Goal: Task Accomplishment & Management: Use online tool/utility

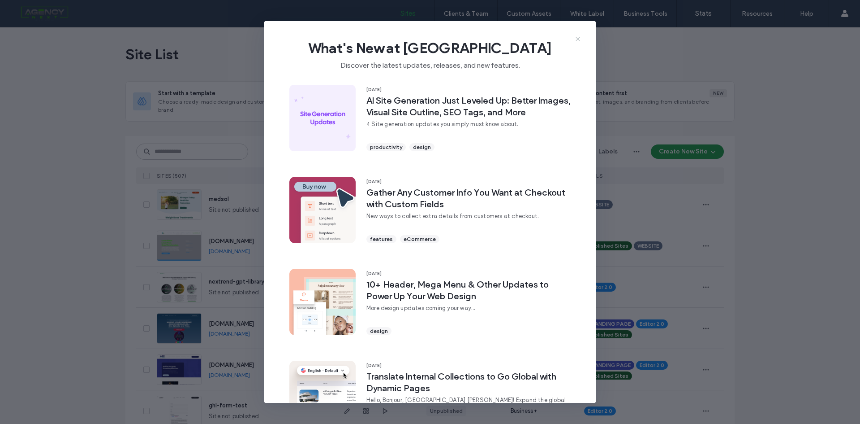
click at [581, 38] on icon at bounding box center [578, 38] width 7 height 7
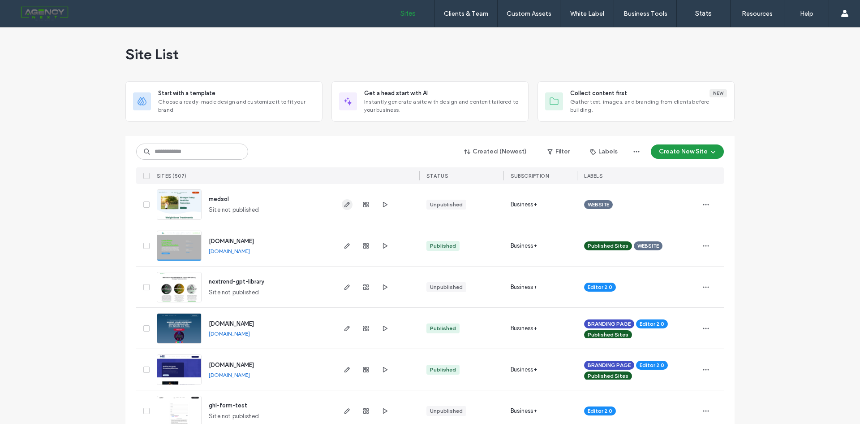
click at [342, 208] on span "button" at bounding box center [347, 204] width 11 height 11
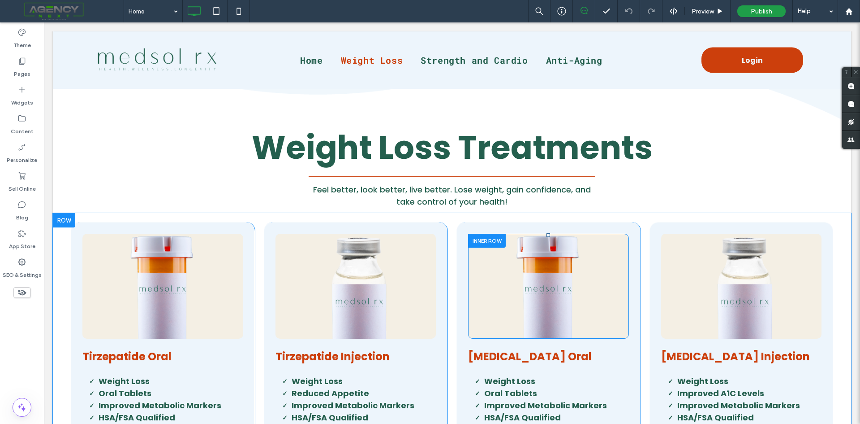
scroll to position [359, 0]
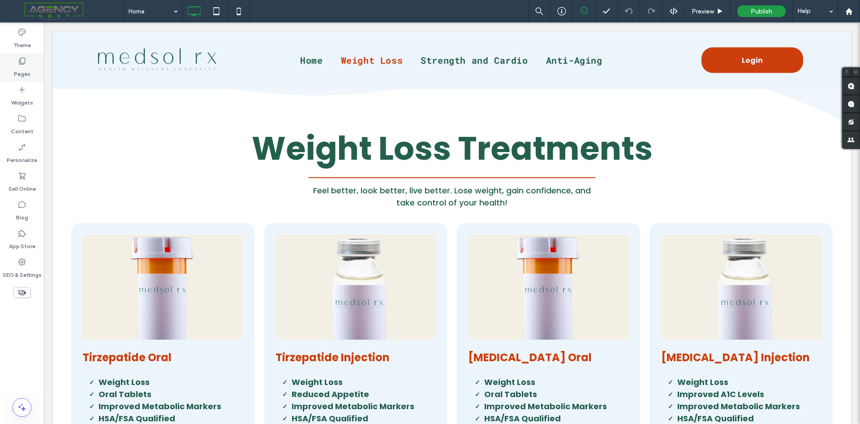
click at [24, 66] on label "Pages" at bounding box center [22, 71] width 17 height 13
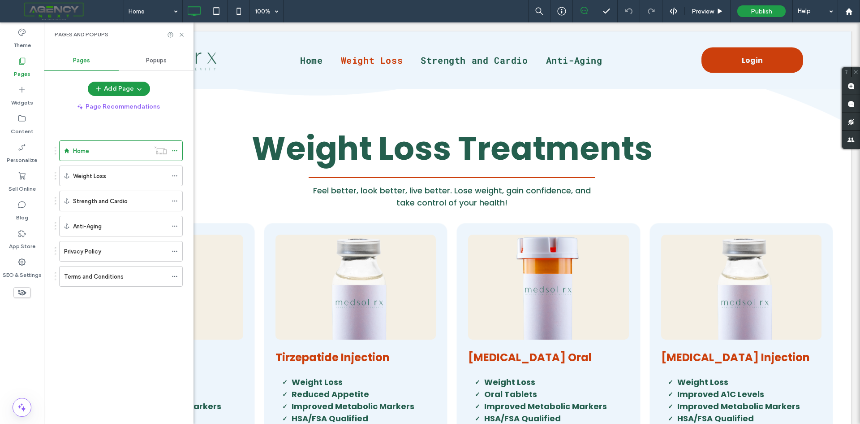
click at [149, 66] on div "Popups" at bounding box center [156, 61] width 75 height 20
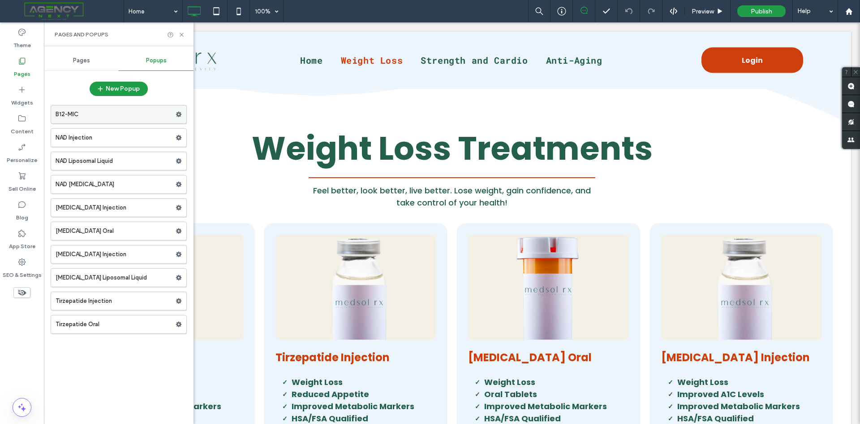
click at [97, 122] on label "B12-MIC" at bounding box center [116, 114] width 120 height 18
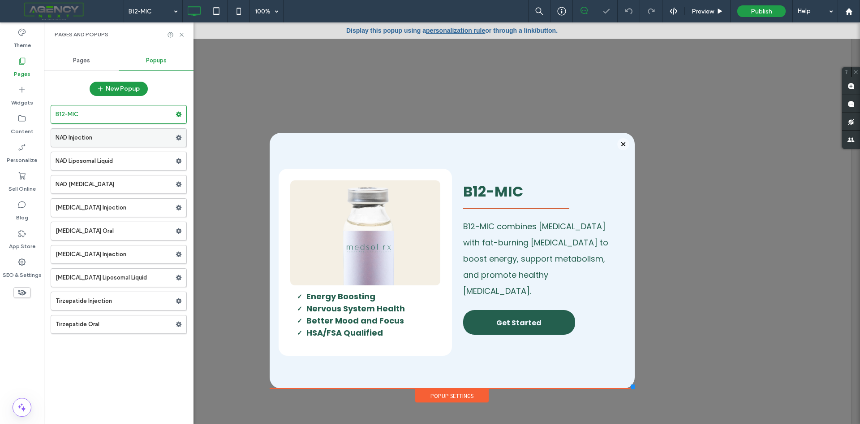
click at [92, 144] on label "NAD Injection" at bounding box center [116, 138] width 120 height 18
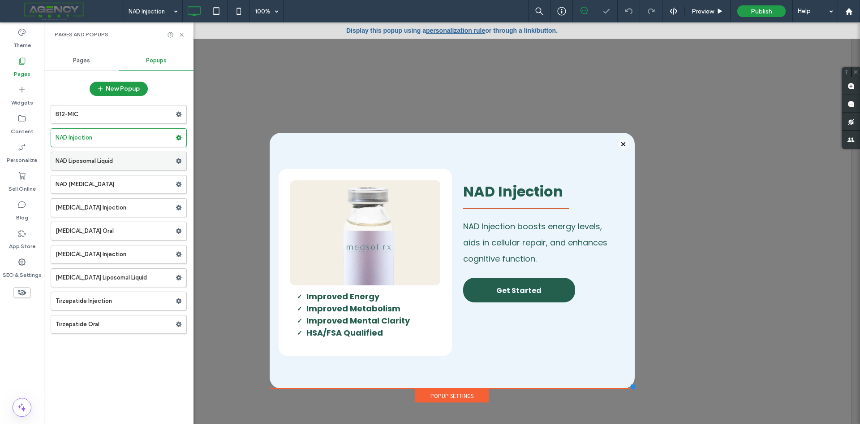
click at [89, 163] on label "NAD Liposomal Liquid" at bounding box center [116, 161] width 120 height 18
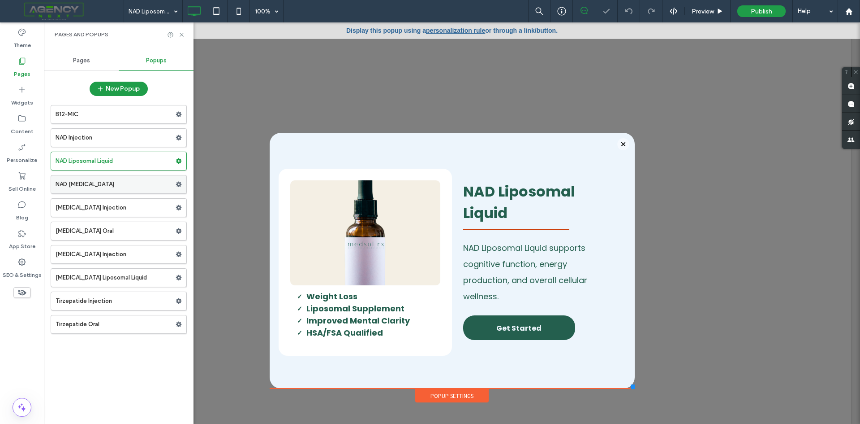
click at [93, 185] on label "NAD [MEDICAL_DATA]" at bounding box center [116, 184] width 120 height 18
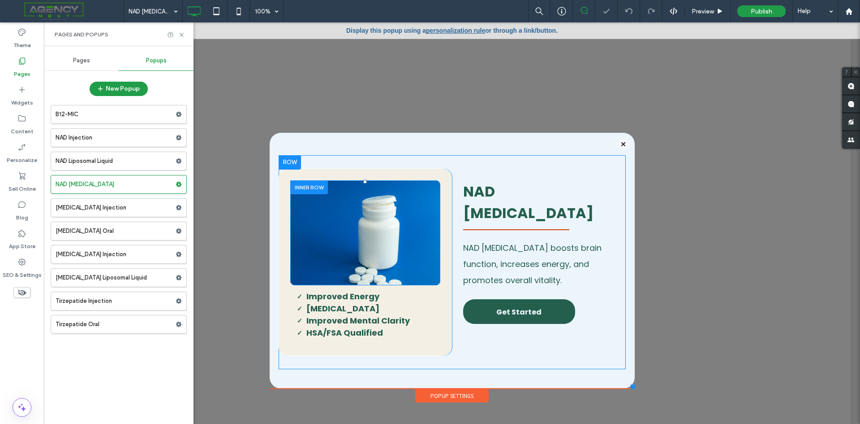
click at [428, 239] on div "Click To Paste" at bounding box center [365, 232] width 151 height 105
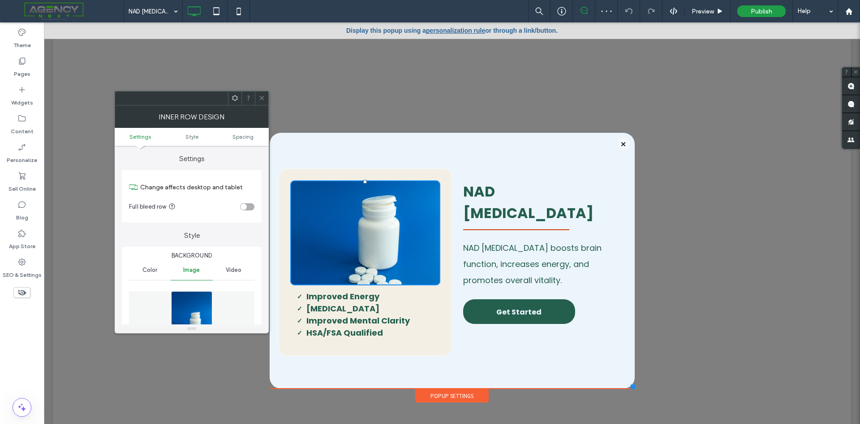
click at [186, 296] on img at bounding box center [192, 322] width 42 height 62
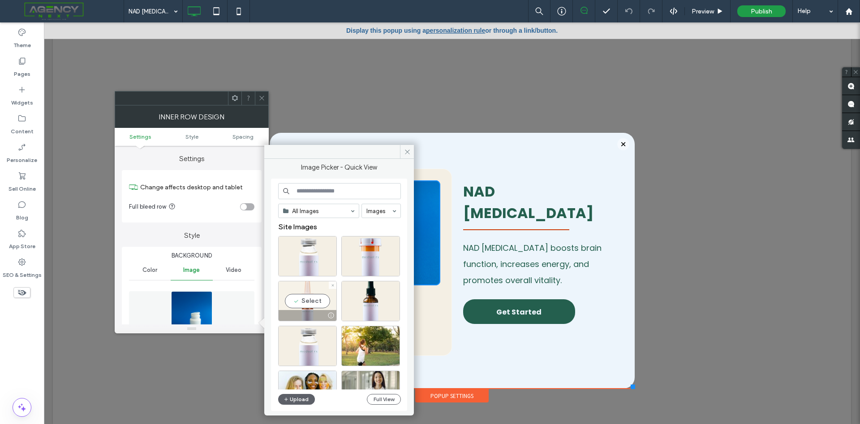
click at [314, 303] on div "Select" at bounding box center [307, 301] width 59 height 40
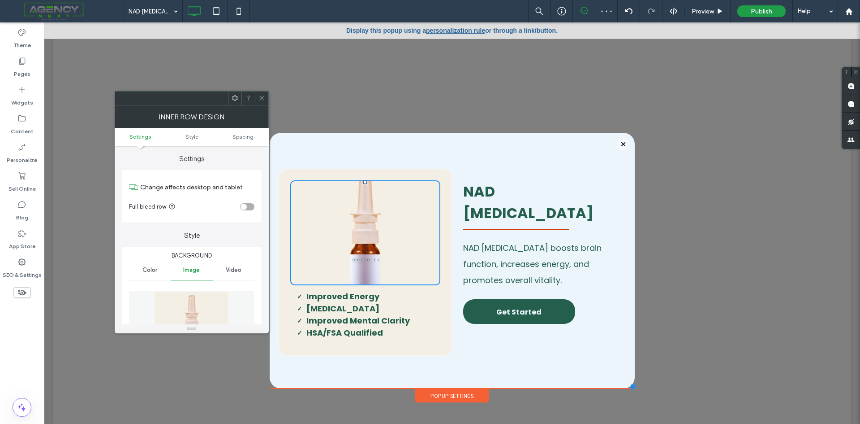
click at [262, 99] on icon at bounding box center [262, 98] width 7 height 7
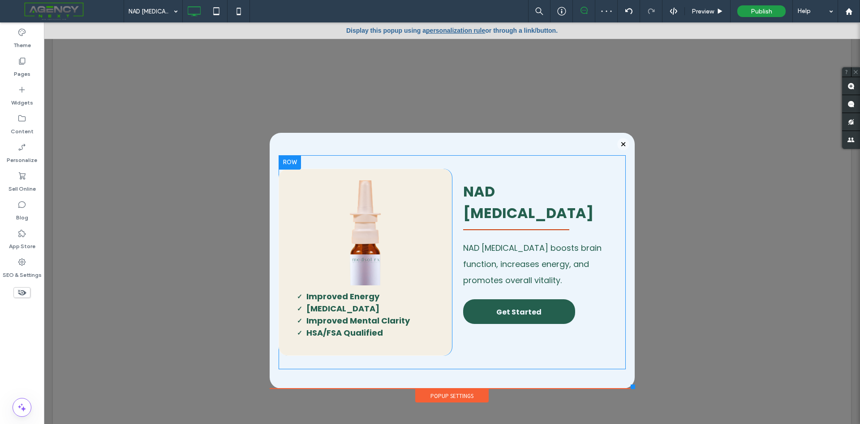
click at [284, 217] on div "Click To Paste I mproved Energy Nasal Spray Improved Mental Clarity HSA/FSA Qua…" at bounding box center [366, 262] width 174 height 187
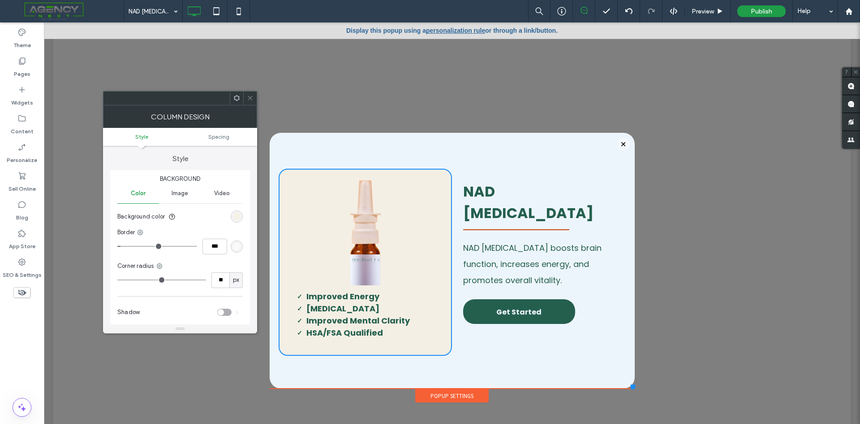
click at [235, 214] on div "rgb(244, 239, 228)" at bounding box center [237, 216] width 8 height 8
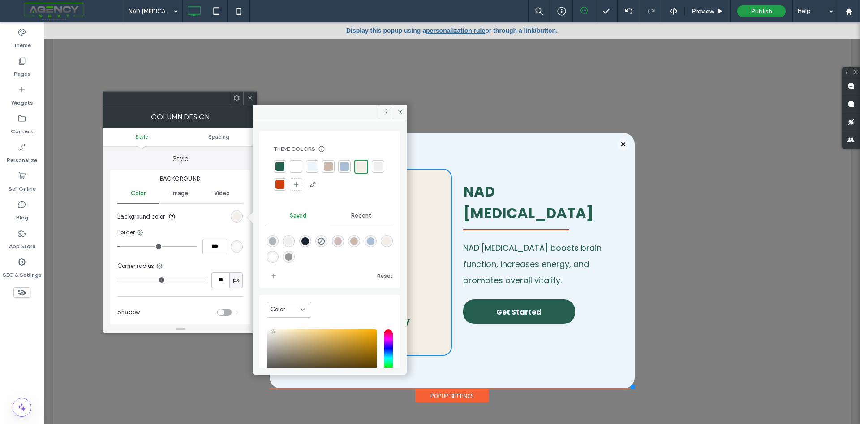
click at [298, 166] on div at bounding box center [296, 166] width 9 height 9
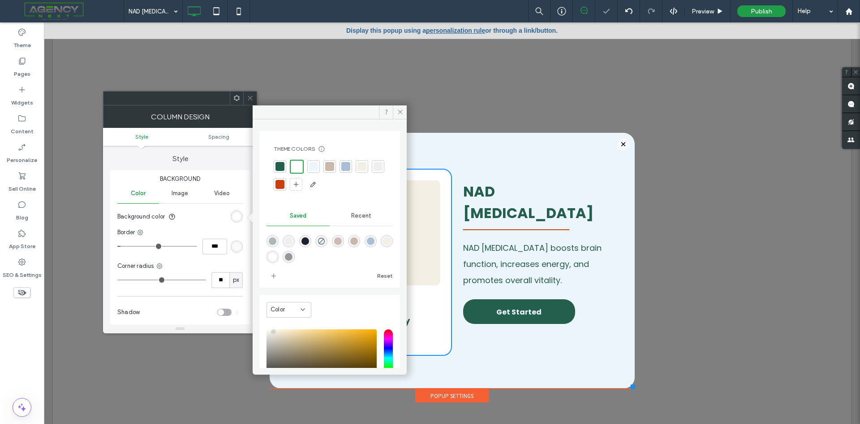
click at [251, 98] on icon at bounding box center [250, 98] width 7 height 7
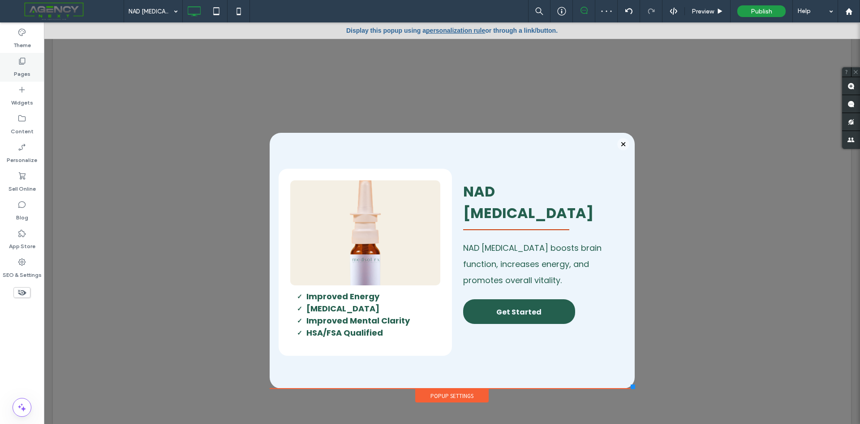
click at [26, 65] on label "Pages" at bounding box center [22, 71] width 17 height 13
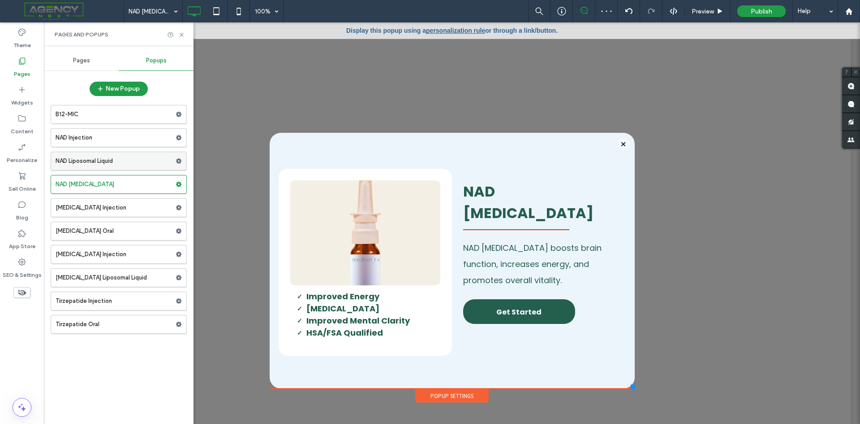
click at [97, 160] on label "NAD Liposomal Liquid" at bounding box center [116, 161] width 120 height 18
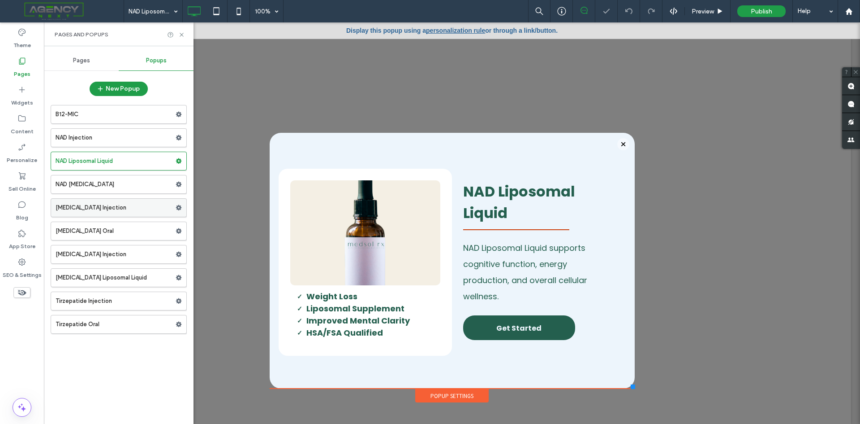
click at [100, 208] on label "[MEDICAL_DATA] Injection" at bounding box center [116, 208] width 120 height 18
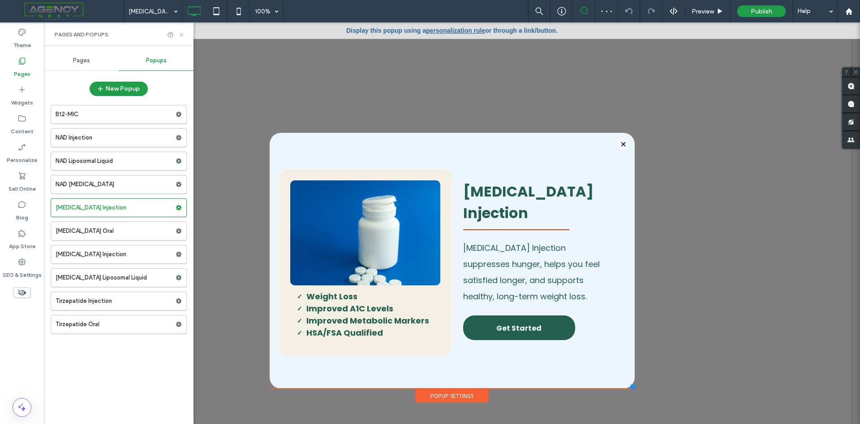
drag, startPoint x: 181, startPoint y: 33, endPoint x: 170, endPoint y: 103, distance: 70.4
click at [181, 33] on icon at bounding box center [181, 34] width 7 height 7
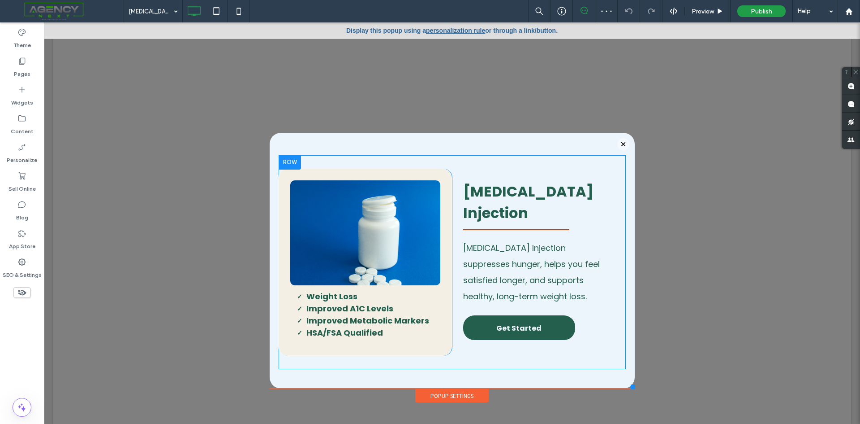
click at [279, 245] on div "Click To Paste Weight Loss Improved A1C Levels Improved Metabolic Markers HSA/F…" at bounding box center [366, 262] width 174 height 187
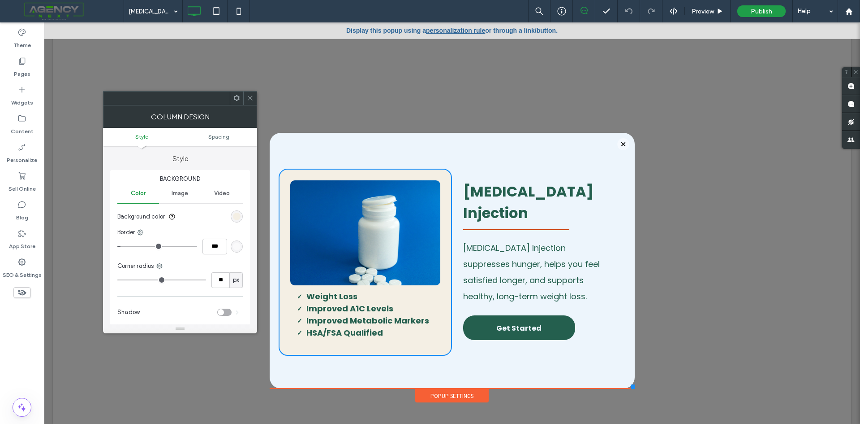
click at [242, 210] on section "Background color" at bounding box center [179, 216] width 125 height 22
click at [239, 216] on div "rgb(244, 239, 228)" at bounding box center [237, 216] width 8 height 8
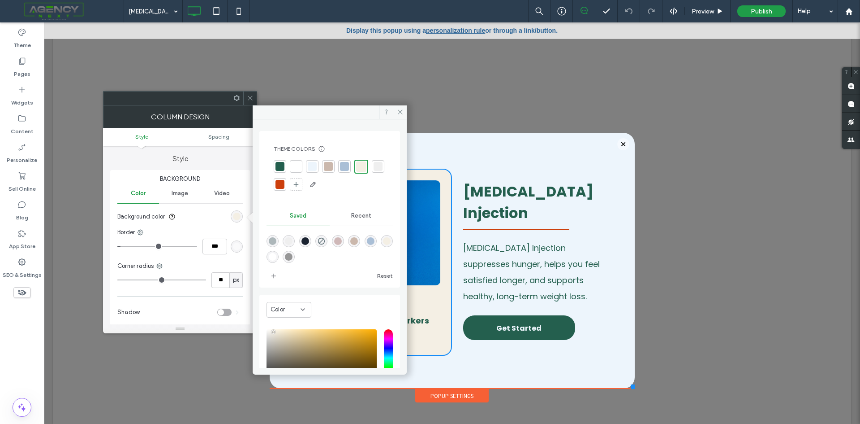
click at [299, 168] on div at bounding box center [296, 166] width 9 height 9
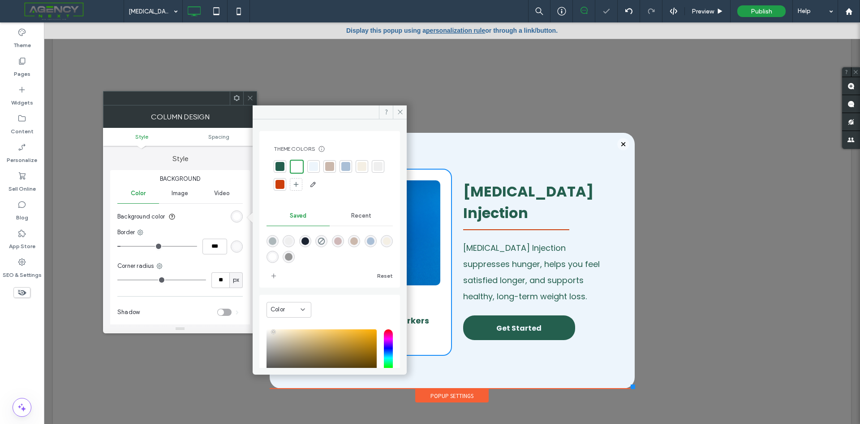
click at [250, 95] on icon at bounding box center [250, 98] width 7 height 7
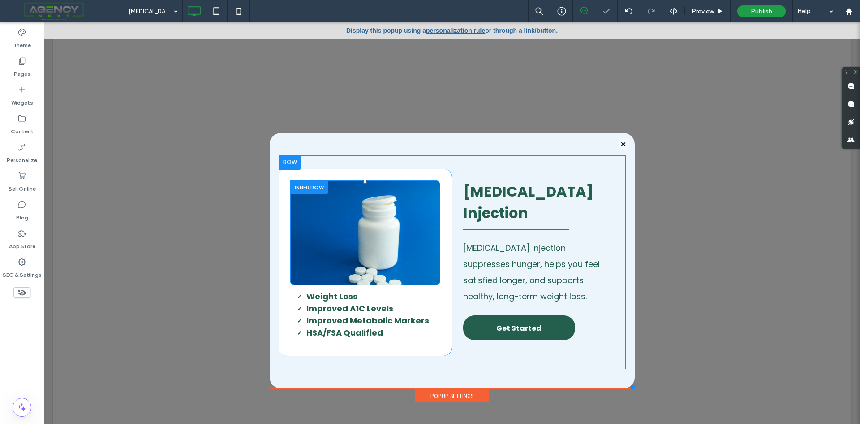
click at [295, 222] on div "Click To Paste" at bounding box center [365, 232] width 151 height 105
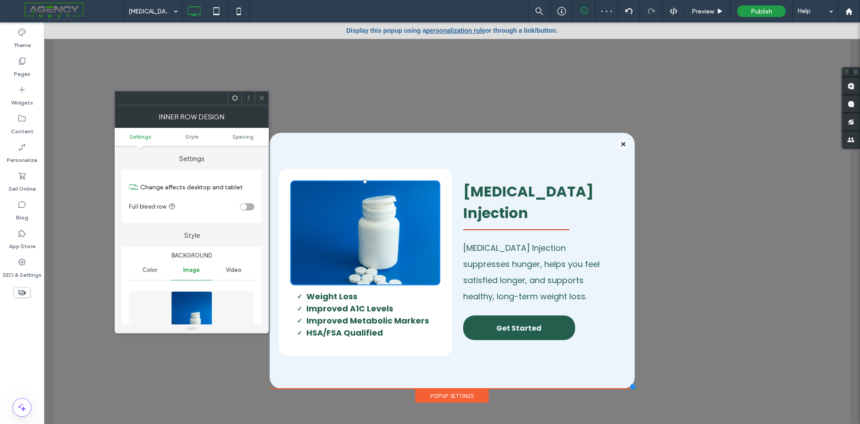
click at [195, 297] on img at bounding box center [192, 322] width 42 height 62
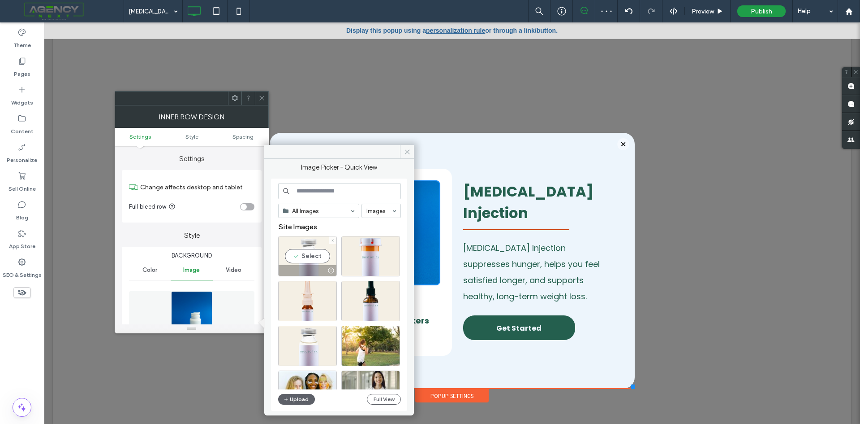
click at [308, 251] on div "Select" at bounding box center [307, 256] width 59 height 40
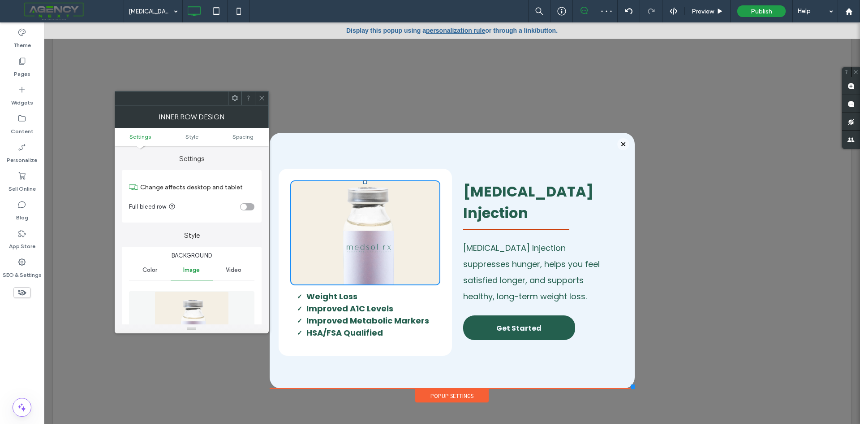
click at [259, 100] on icon at bounding box center [262, 98] width 7 height 7
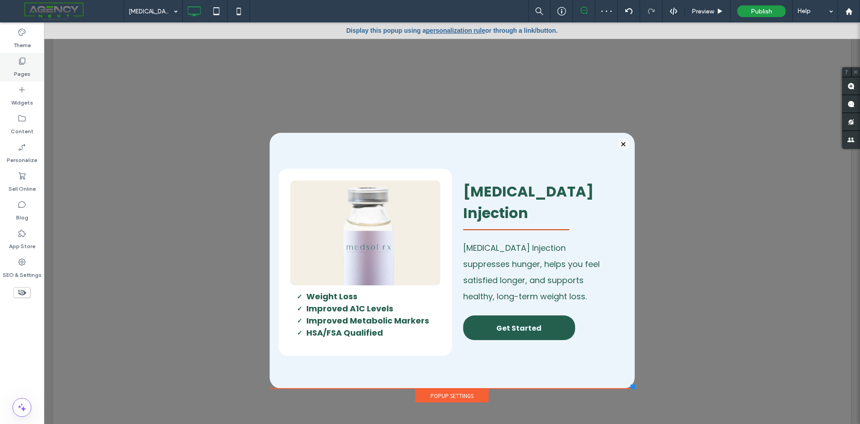
click at [21, 70] on label "Pages" at bounding box center [22, 71] width 17 height 13
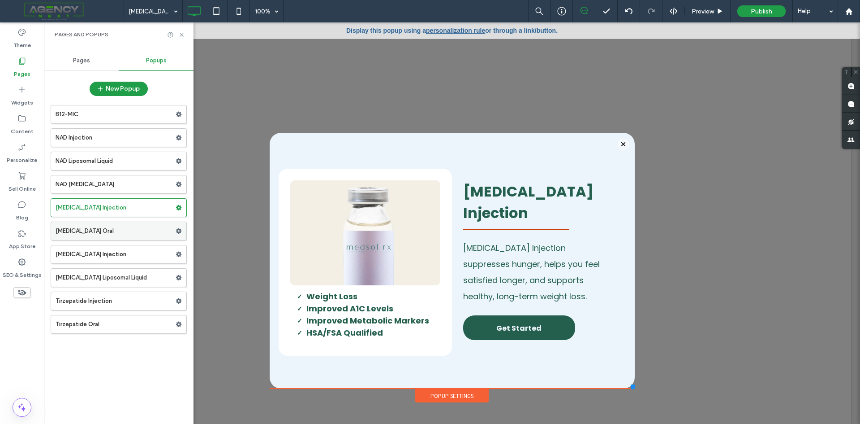
click at [100, 231] on label "[MEDICAL_DATA] Oral" at bounding box center [116, 231] width 120 height 18
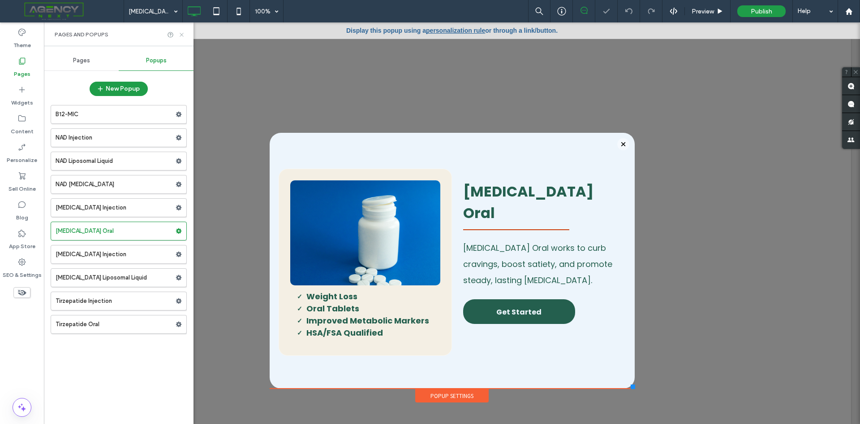
click at [182, 36] on icon at bounding box center [181, 34] width 7 height 7
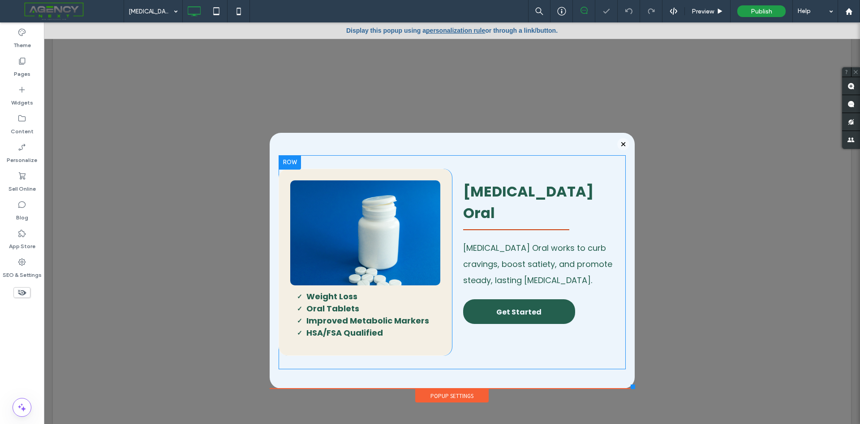
click at [279, 217] on div "Click To Paste Weight Loss Oral Tablets Improved Metabolic Markers HSA/FSA Qual…" at bounding box center [366, 262] width 174 height 187
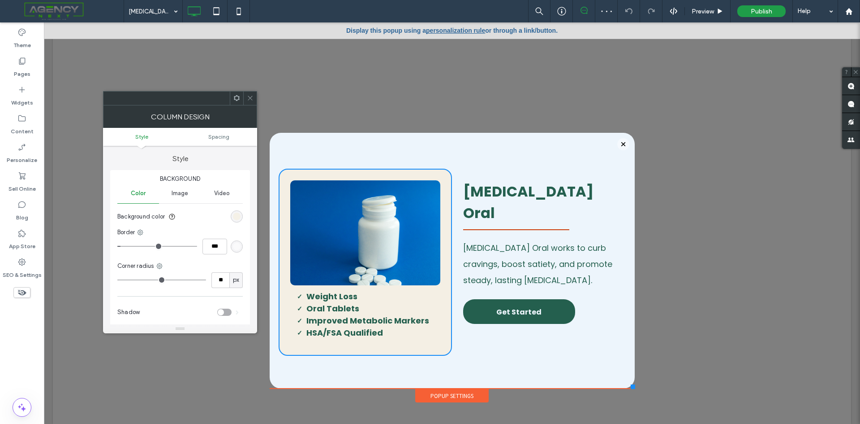
click at [237, 219] on div "rgb(244, 239, 228)" at bounding box center [237, 216] width 8 height 8
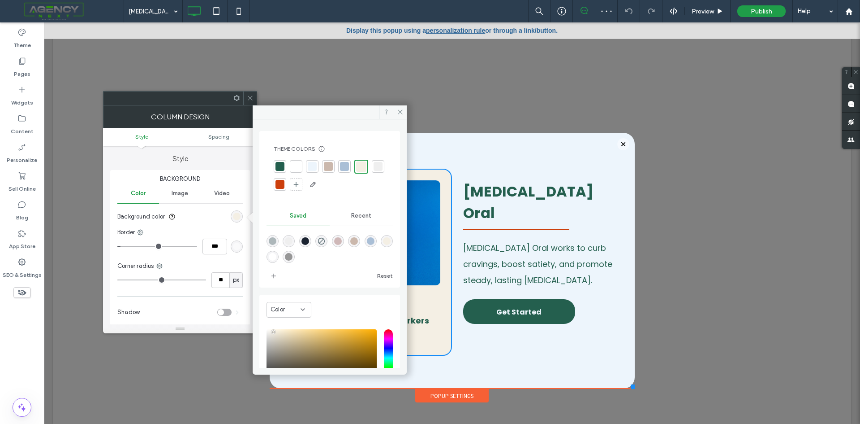
click at [300, 164] on div at bounding box center [296, 166] width 9 height 9
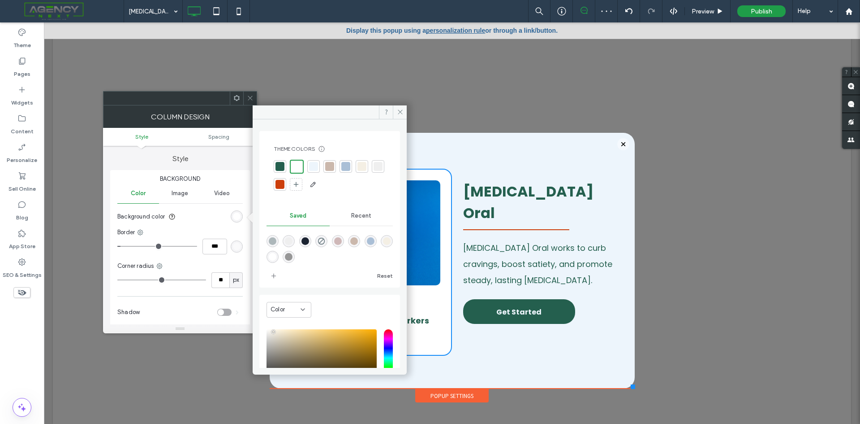
click at [250, 95] on icon at bounding box center [250, 98] width 7 height 7
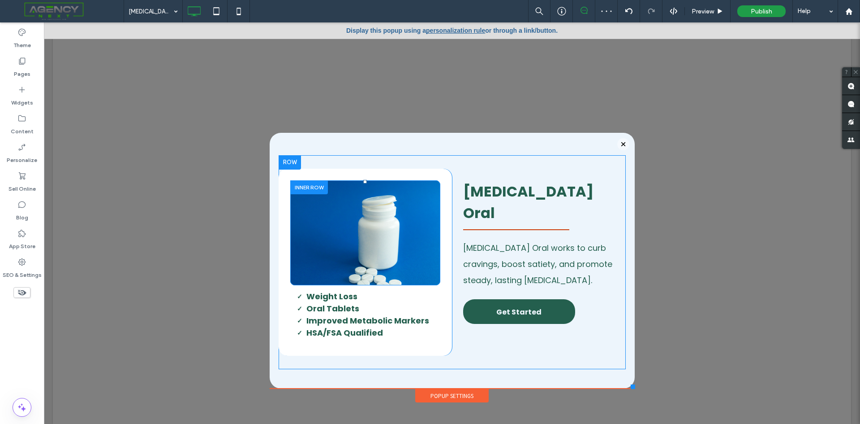
click at [296, 239] on div "Click To Paste" at bounding box center [365, 232] width 151 height 105
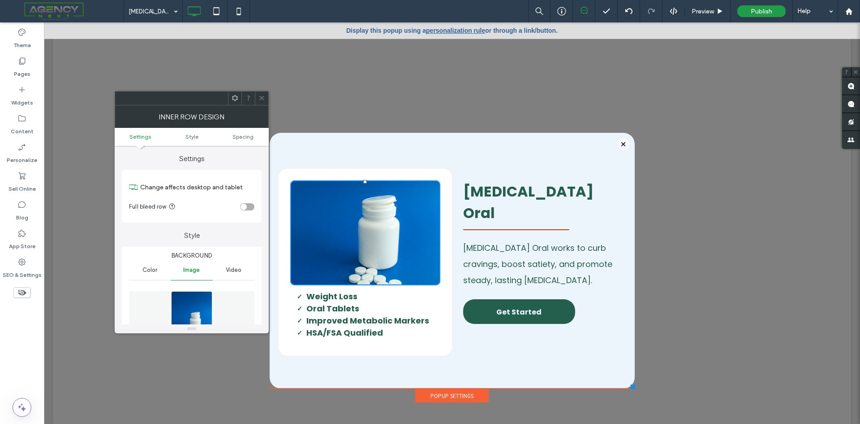
click at [193, 316] on img at bounding box center [192, 322] width 42 height 62
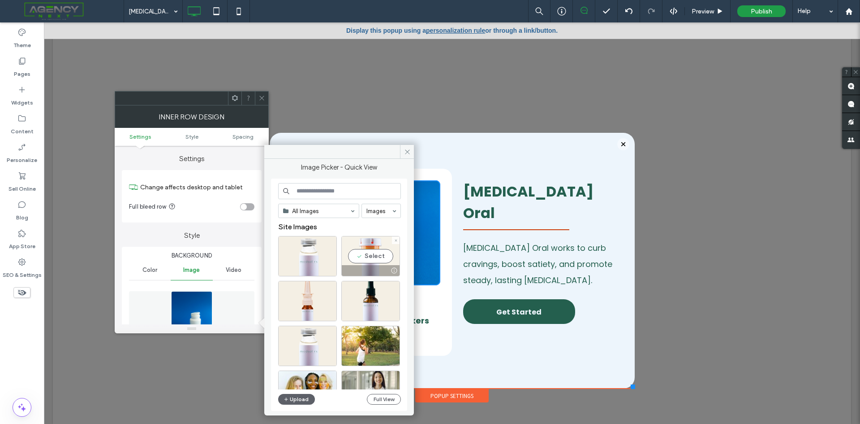
click at [374, 254] on div "Select" at bounding box center [371, 256] width 59 height 40
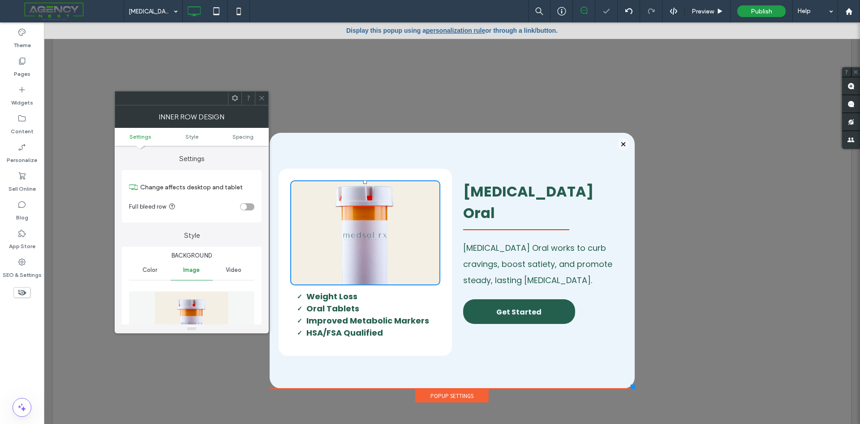
click at [259, 98] on icon at bounding box center [262, 98] width 7 height 7
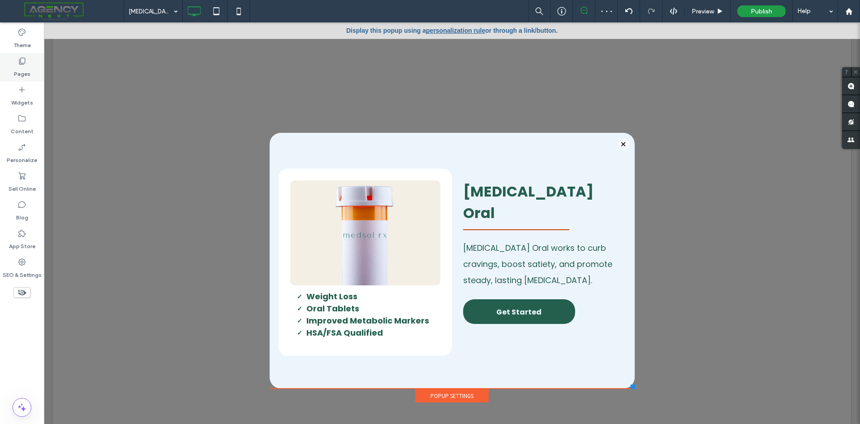
click at [25, 66] on label "Pages" at bounding box center [22, 71] width 17 height 13
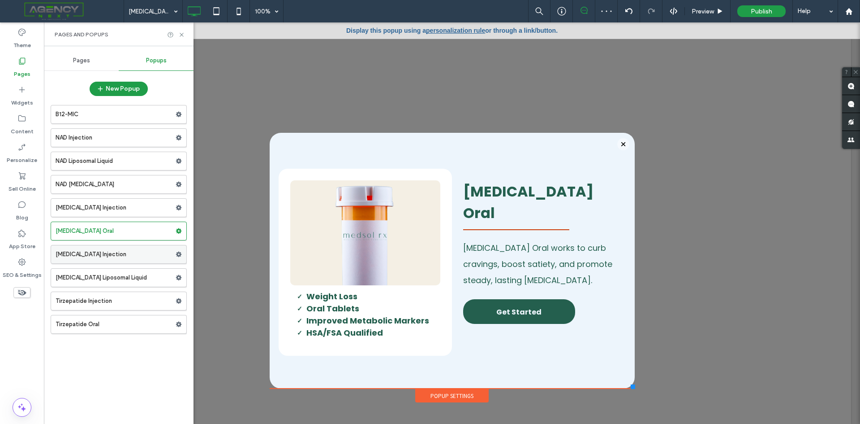
click at [105, 258] on label "[MEDICAL_DATA] Injection" at bounding box center [116, 254] width 120 height 18
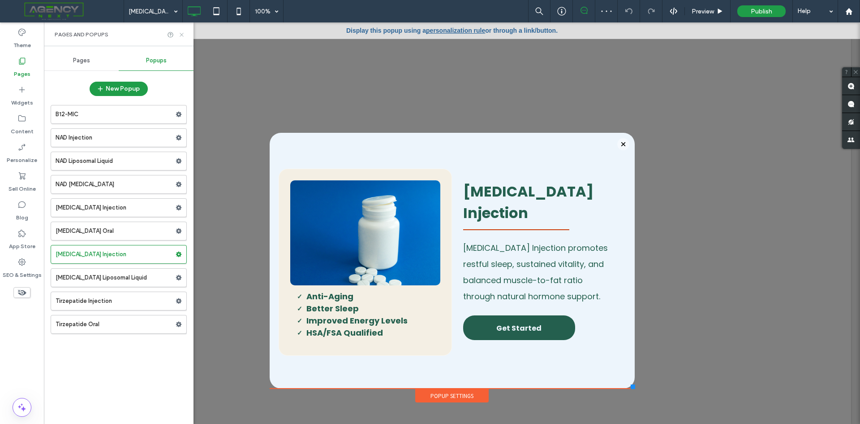
click at [181, 37] on icon at bounding box center [181, 34] width 7 height 7
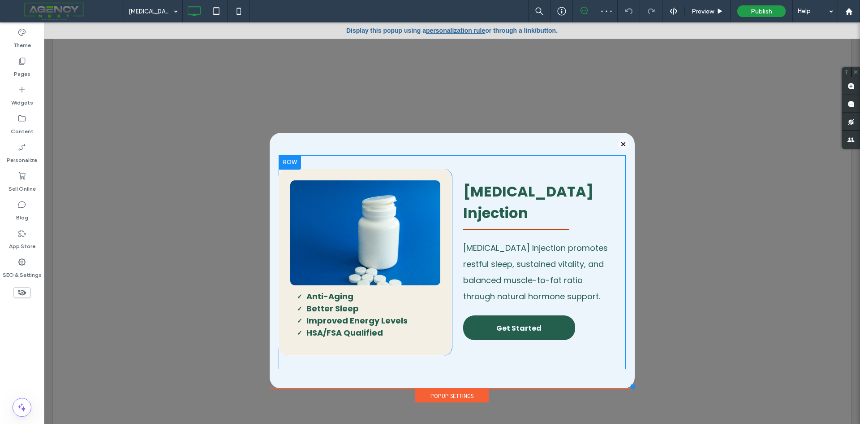
click at [279, 224] on div "Click To Paste A nti-Aging Better Sleep Improved Energy Levels HSA/FSA Qualifie…" at bounding box center [366, 262] width 174 height 187
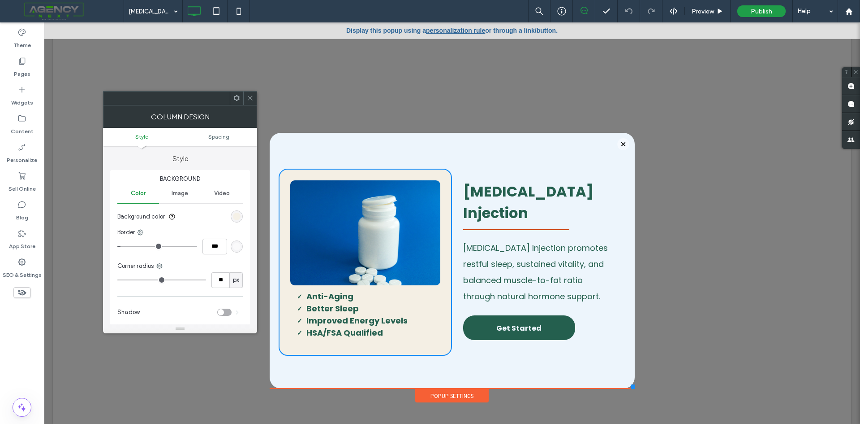
click at [235, 217] on div "rgb(244, 239, 228)" at bounding box center [237, 216] width 8 height 8
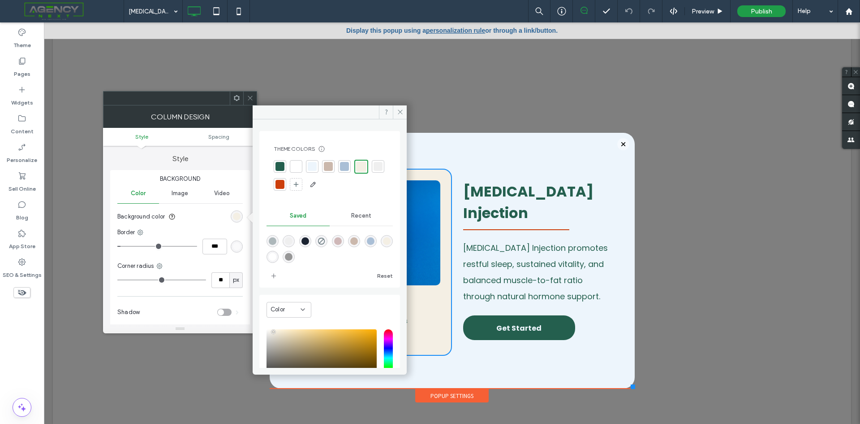
click at [298, 163] on div at bounding box center [296, 166] width 9 height 9
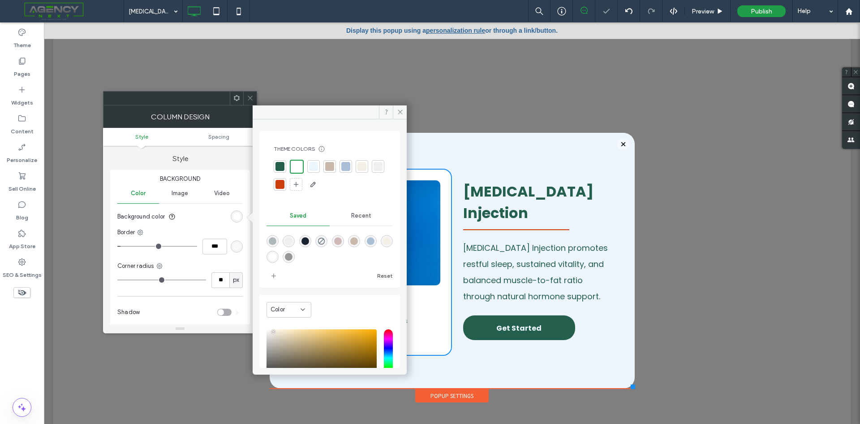
click at [250, 97] on icon at bounding box center [250, 98] width 7 height 7
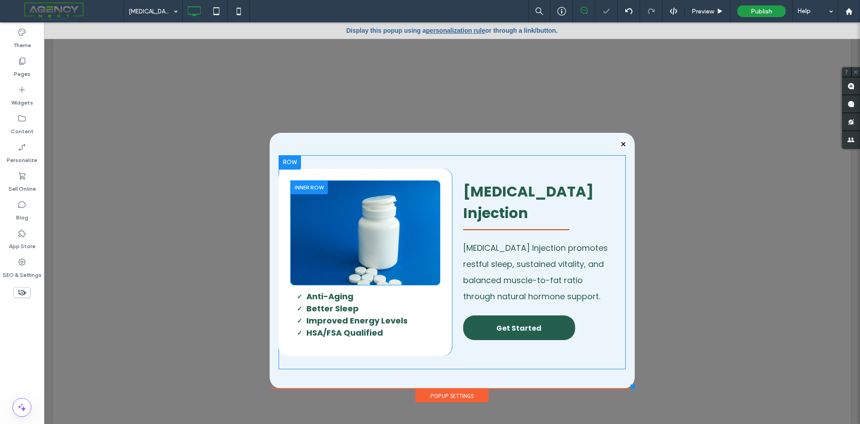
click at [295, 225] on div "Click To Paste" at bounding box center [365, 232] width 151 height 105
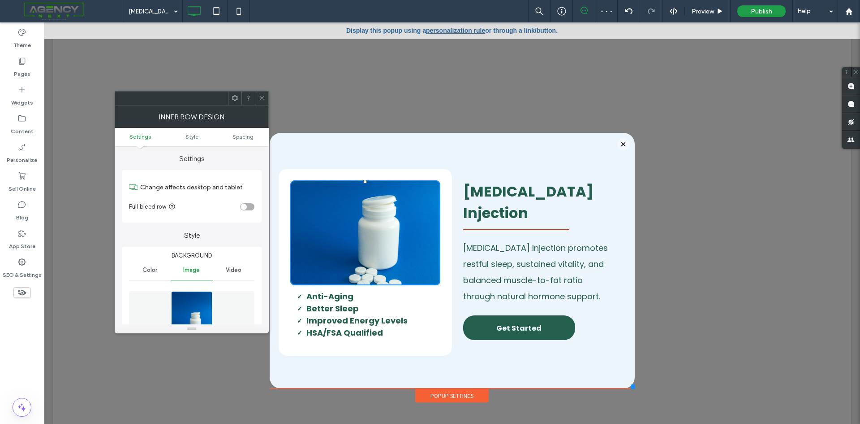
click at [215, 310] on figure at bounding box center [191, 322] width 125 height 62
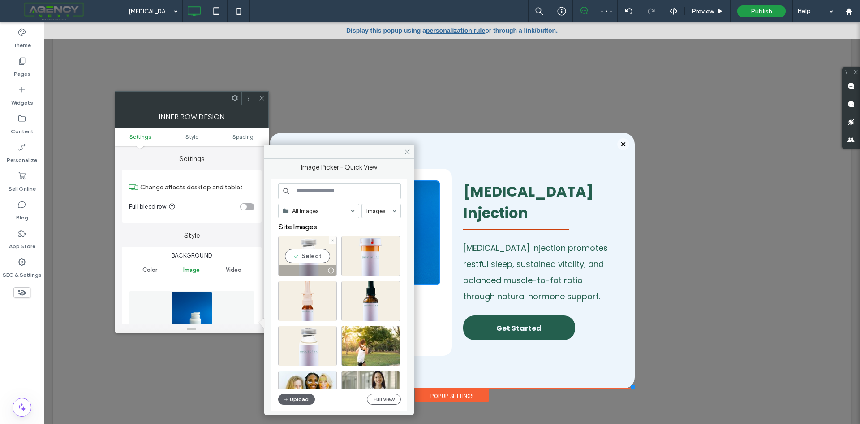
click at [319, 259] on div "Select" at bounding box center [307, 256] width 59 height 40
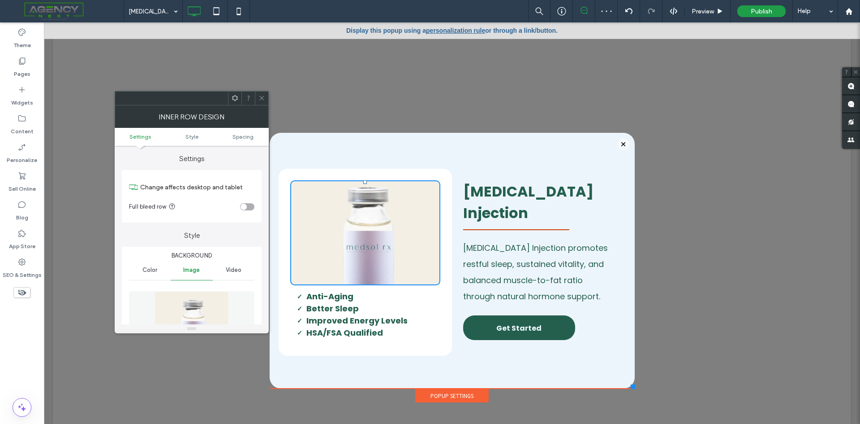
click at [260, 99] on icon at bounding box center [262, 98] width 7 height 7
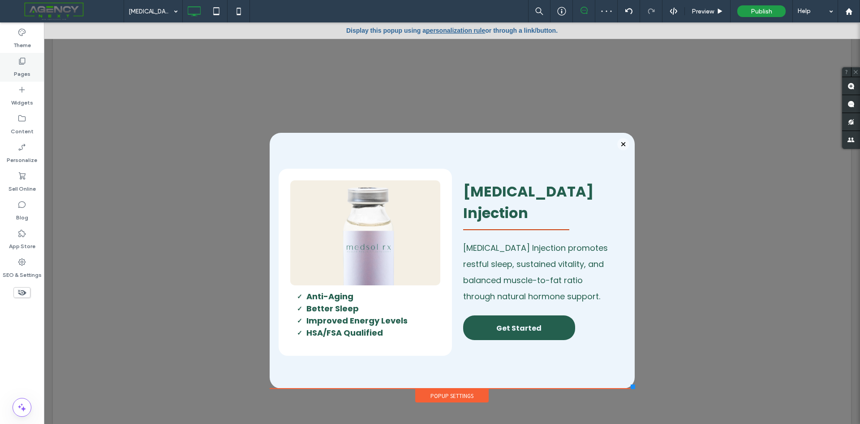
click at [22, 65] on label "Pages" at bounding box center [22, 71] width 17 height 13
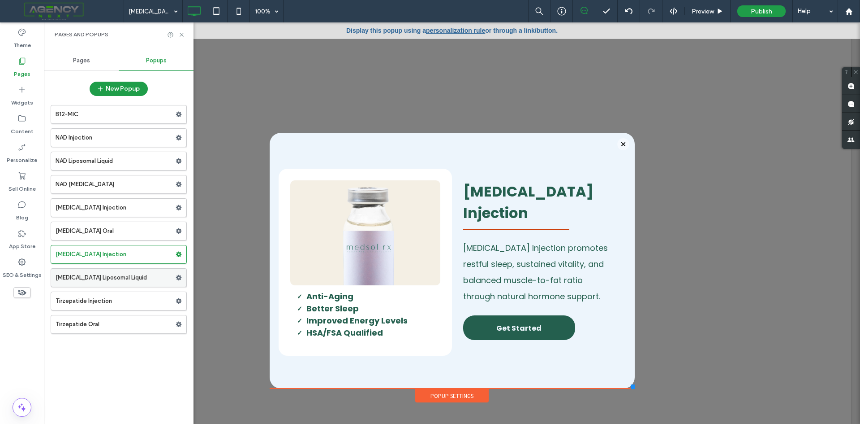
click at [107, 277] on label "[MEDICAL_DATA] Liposomal Liquid" at bounding box center [116, 277] width 120 height 18
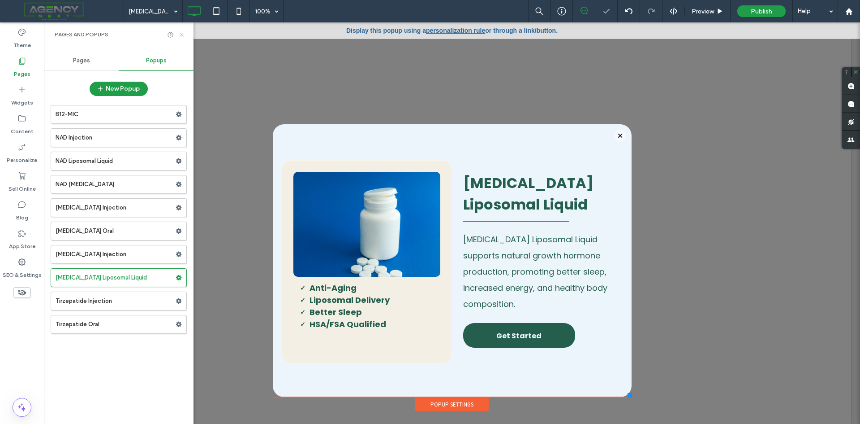
click at [180, 34] on icon at bounding box center [181, 34] width 7 height 7
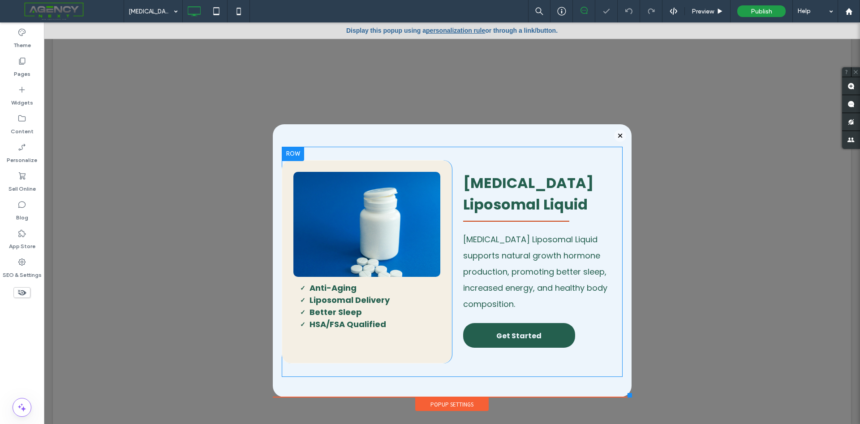
click at [283, 204] on div "Click To Paste A nti-Aging Liposomal Delivery Better Sleep HSA/FSA Qualified Cl…" at bounding box center [367, 261] width 171 height 203
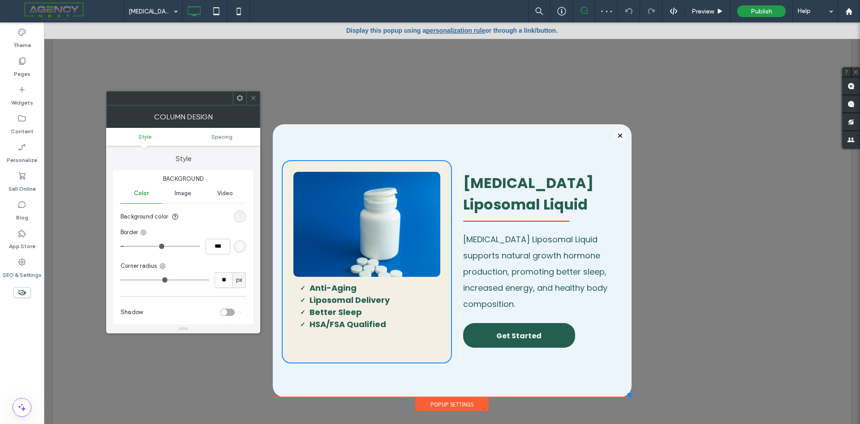
click at [242, 217] on div "rgb(244, 239, 228)" at bounding box center [240, 216] width 8 height 8
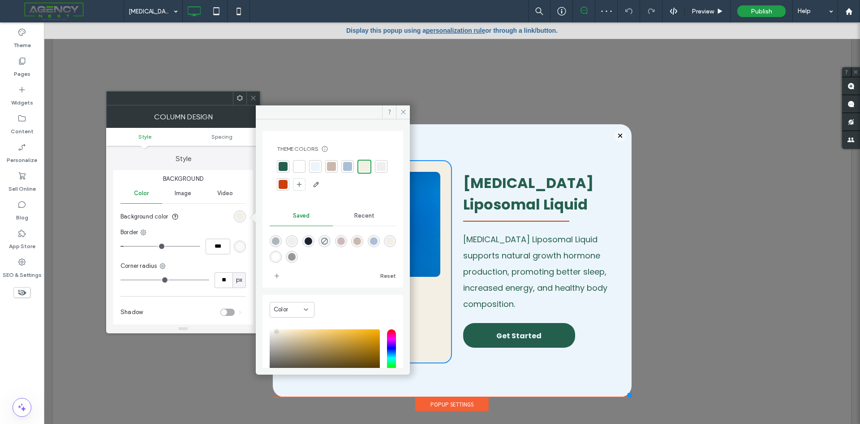
click at [298, 163] on div at bounding box center [299, 166] width 9 height 9
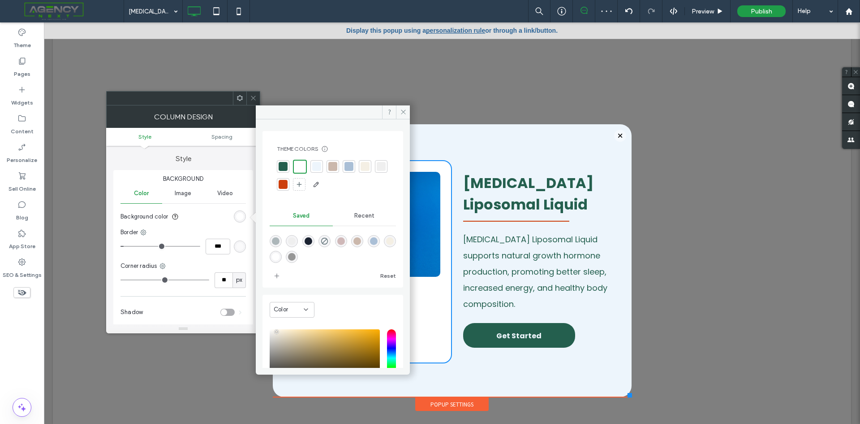
click at [255, 94] on span at bounding box center [253, 97] width 7 height 13
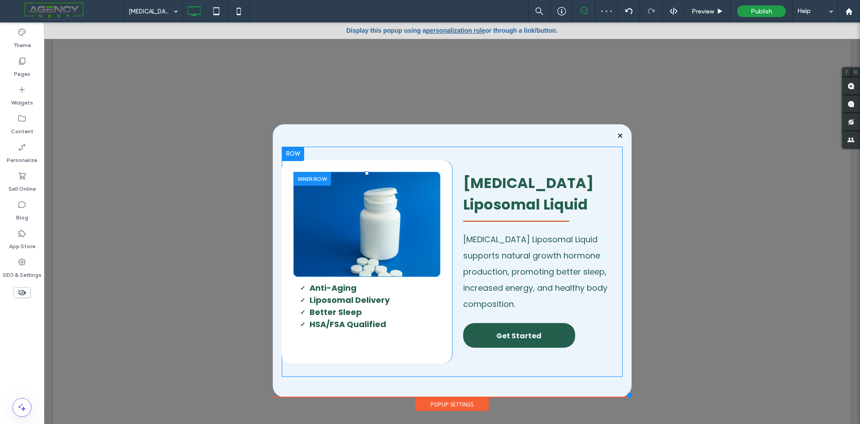
click at [299, 214] on div "Click To Paste" at bounding box center [367, 224] width 147 height 105
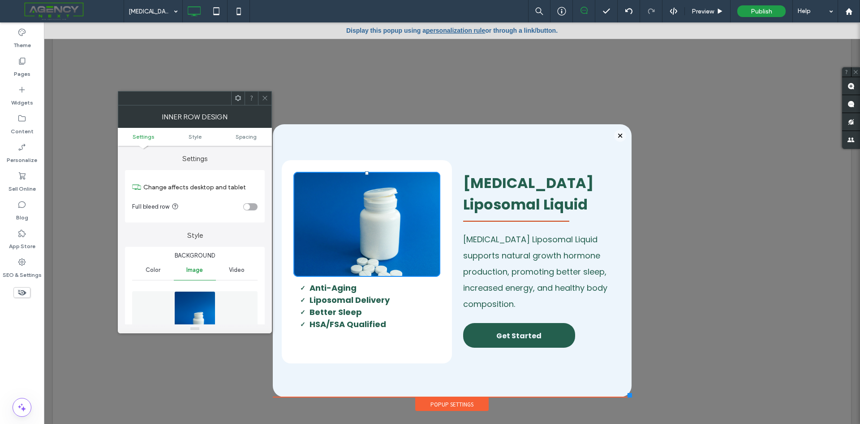
click at [209, 297] on img at bounding box center [195, 322] width 42 height 62
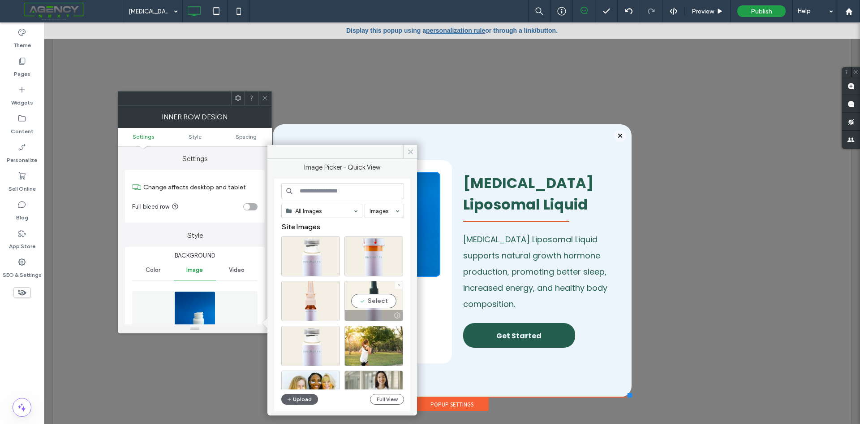
drag, startPoint x: 367, startPoint y: 298, endPoint x: 319, endPoint y: 269, distance: 56.3
click at [367, 298] on div "Select" at bounding box center [374, 301] width 59 height 40
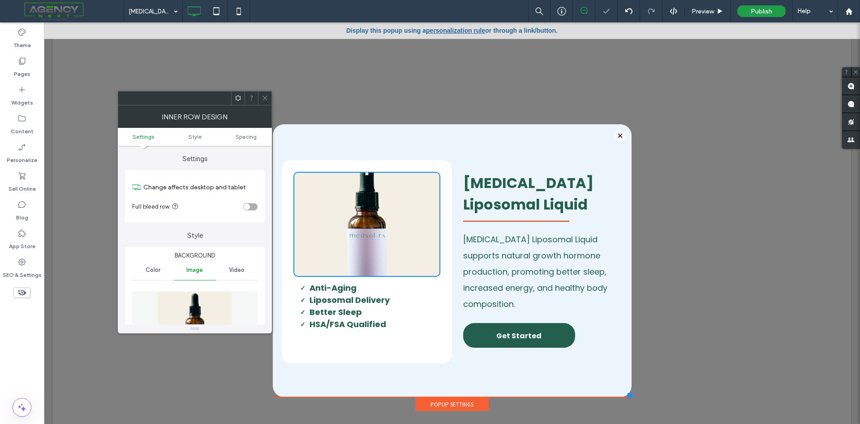
click at [270, 98] on div at bounding box center [264, 97] width 13 height 13
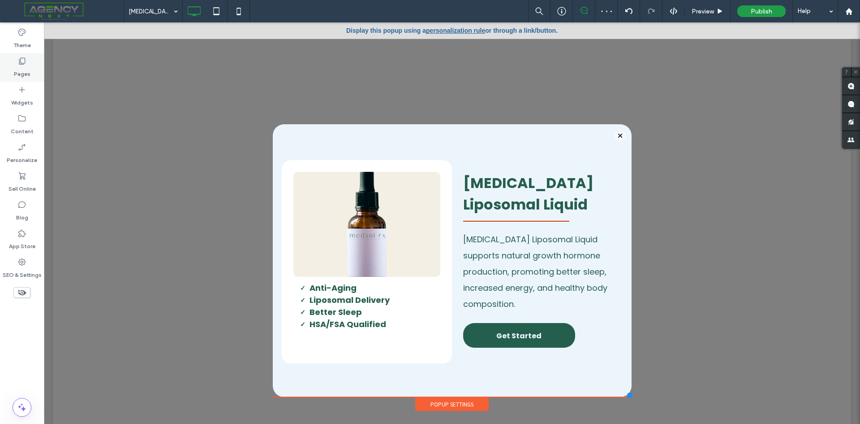
click at [25, 63] on use at bounding box center [22, 61] width 6 height 7
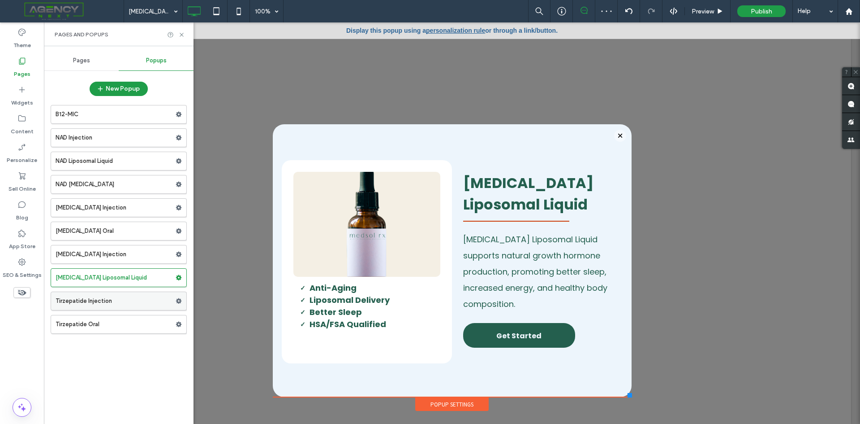
click at [109, 300] on label "Tirzepatide Injection" at bounding box center [116, 301] width 120 height 18
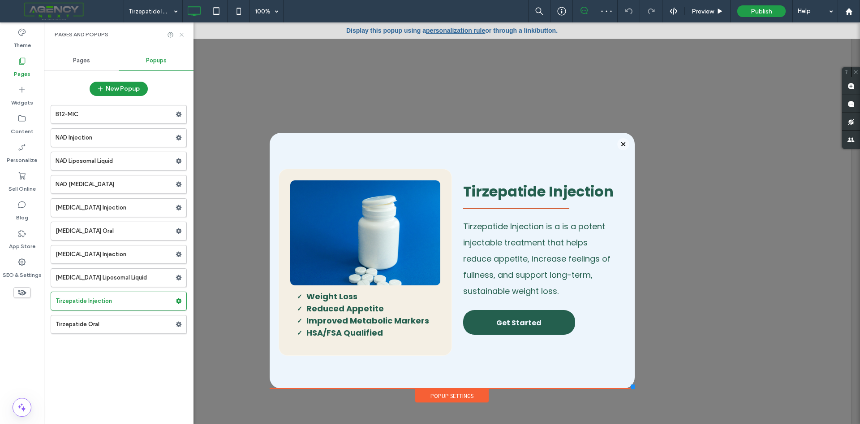
drag, startPoint x: 180, startPoint y: 34, endPoint x: 182, endPoint y: 110, distance: 76.2
click at [180, 34] on icon at bounding box center [181, 34] width 7 height 7
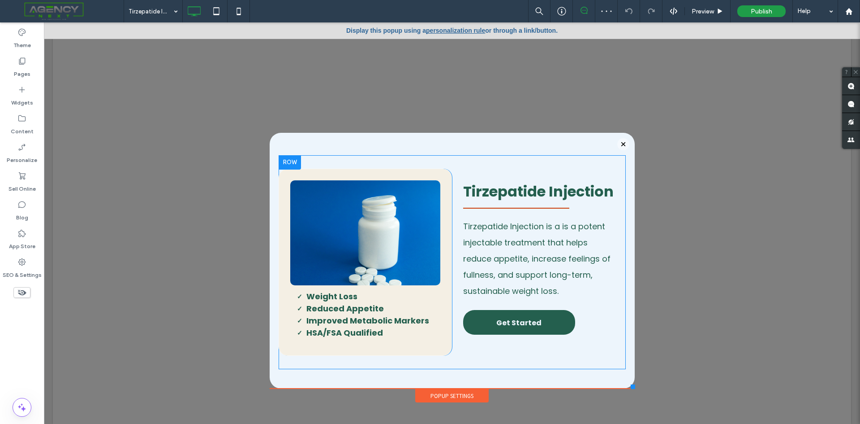
click at [281, 230] on div "Click To Paste Weight Loss Reduced Appetite Improved Metabolic Markers HSA/FSA …" at bounding box center [366, 262] width 174 height 187
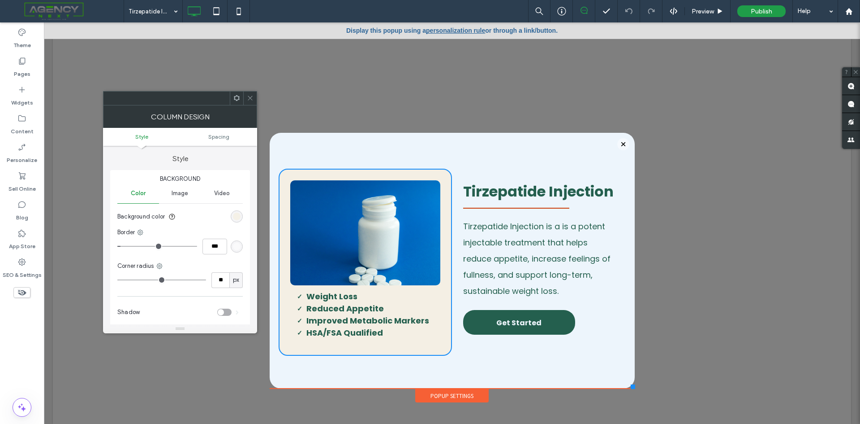
click at [234, 215] on div "rgb(244, 239, 228)" at bounding box center [237, 216] width 8 height 8
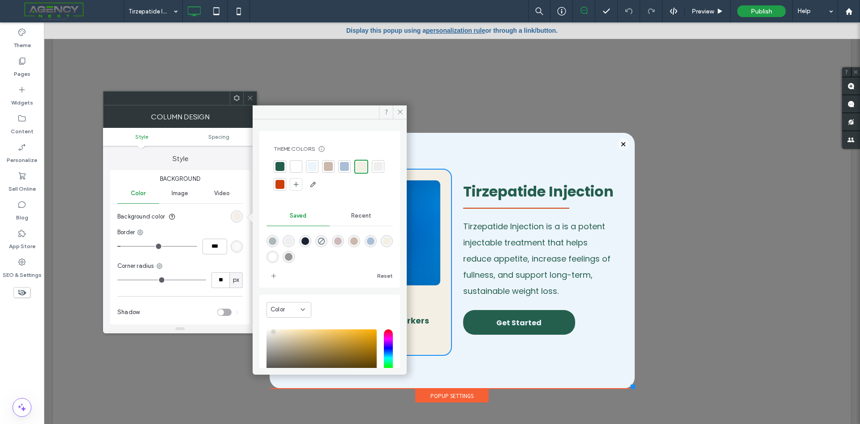
click at [300, 164] on div at bounding box center [296, 166] width 9 height 9
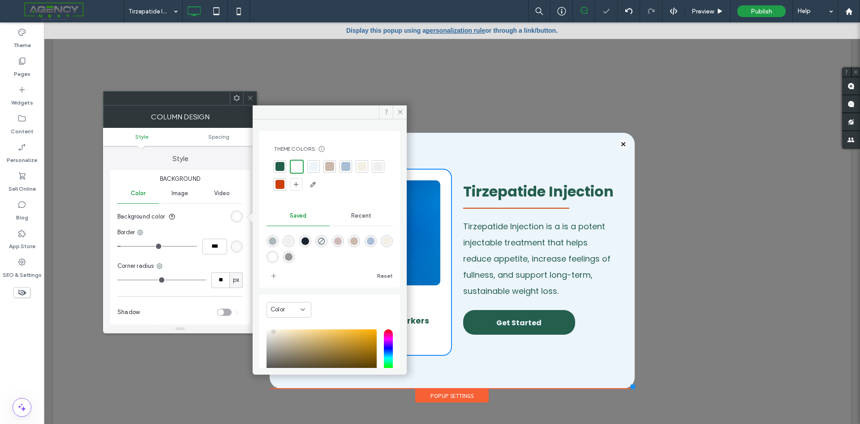
click at [250, 95] on icon at bounding box center [250, 98] width 7 height 7
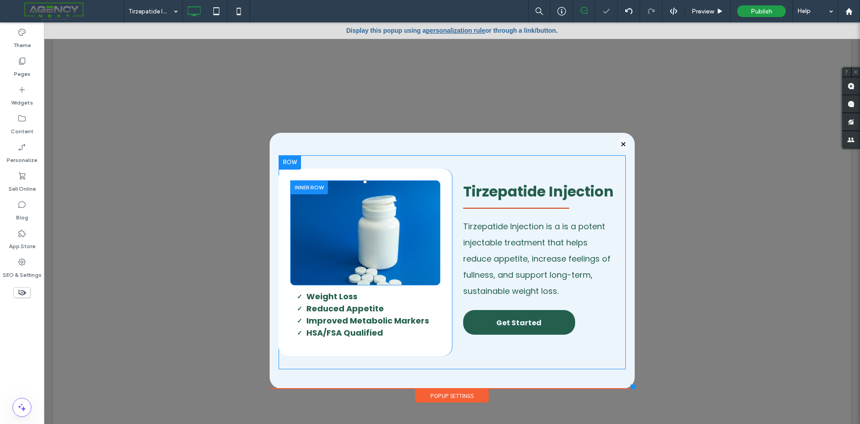
click at [300, 232] on div "Click To Paste" at bounding box center [365, 232] width 151 height 105
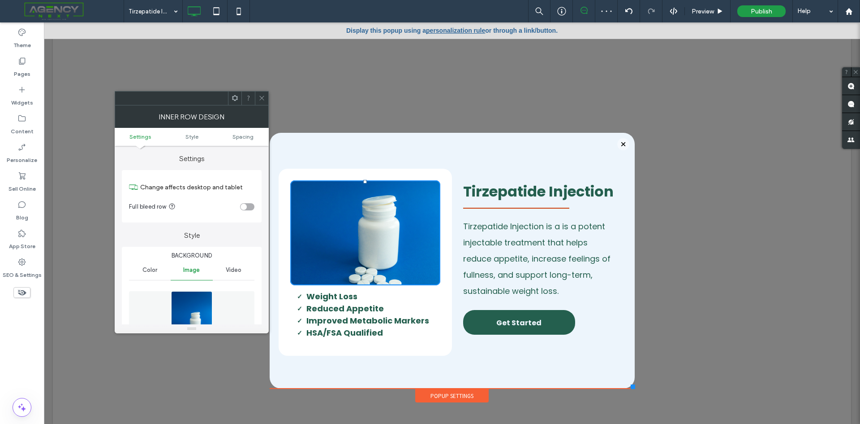
click at [210, 314] on img at bounding box center [192, 322] width 42 height 62
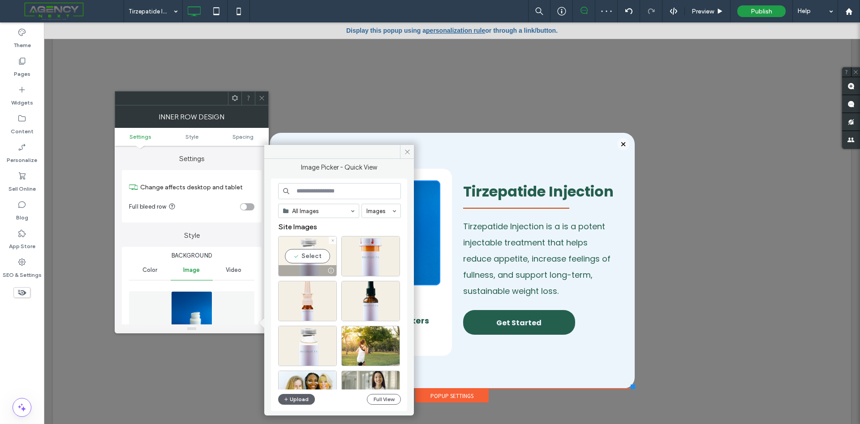
click at [308, 256] on div "Select" at bounding box center [307, 256] width 59 height 40
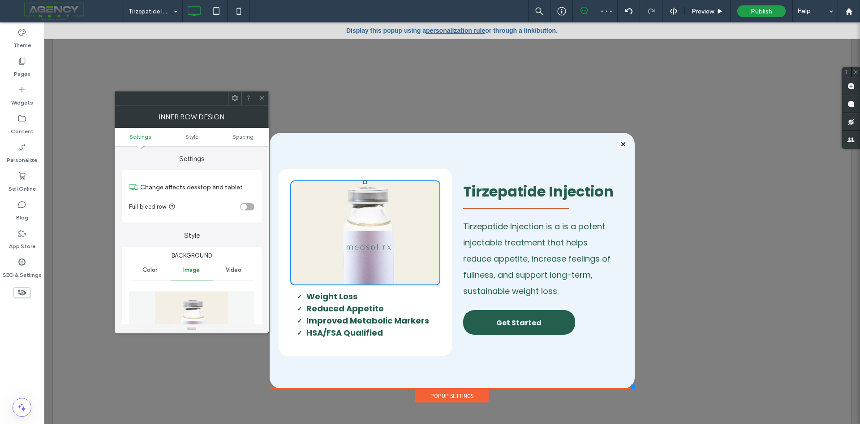
click at [261, 99] on icon at bounding box center [262, 98] width 7 height 7
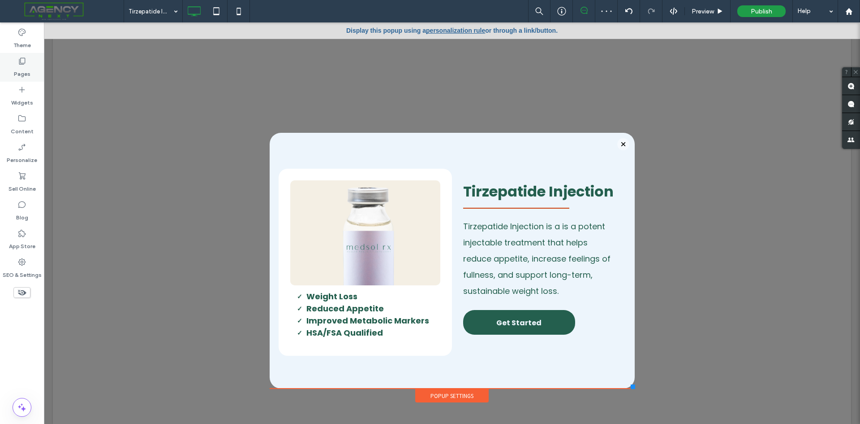
click at [23, 71] on label "Pages" at bounding box center [22, 71] width 17 height 13
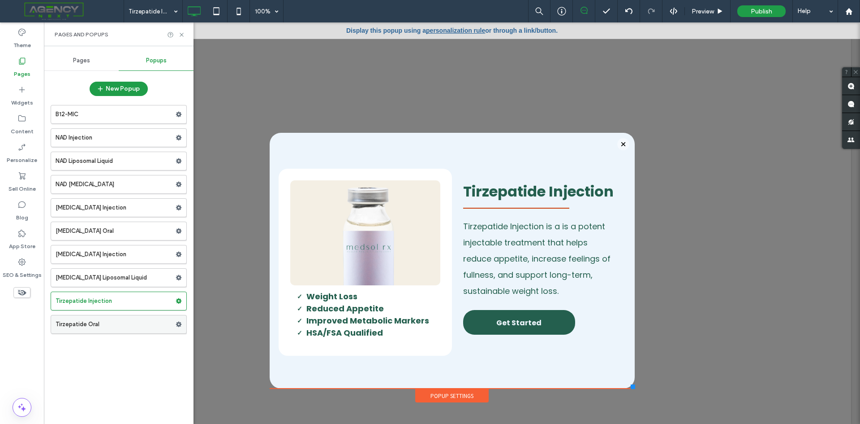
click at [80, 323] on label "Tirzepatide Oral" at bounding box center [116, 324] width 120 height 18
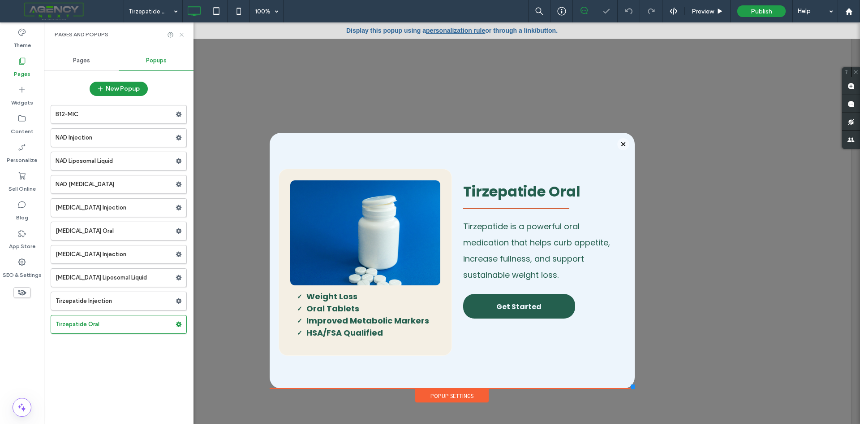
click at [182, 35] on use at bounding box center [182, 35] width 4 height 4
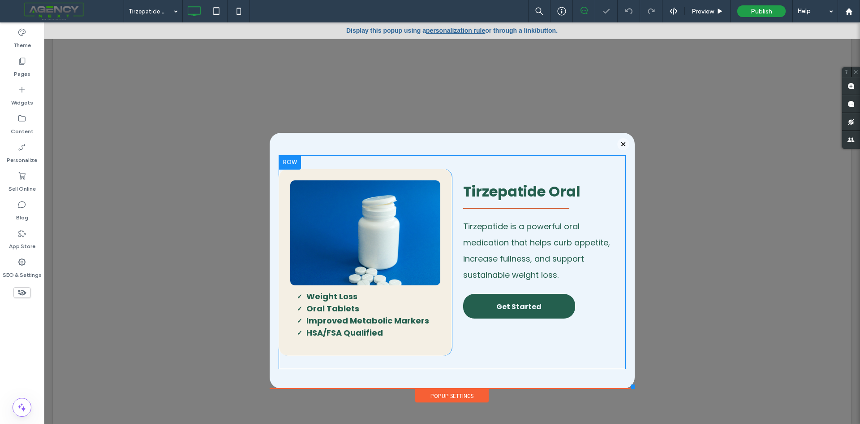
click at [280, 221] on div "Click To Paste Weight Loss Oral Tablets Improved Metabolic Markers HSA/FSA Qual…" at bounding box center [366, 262] width 174 height 187
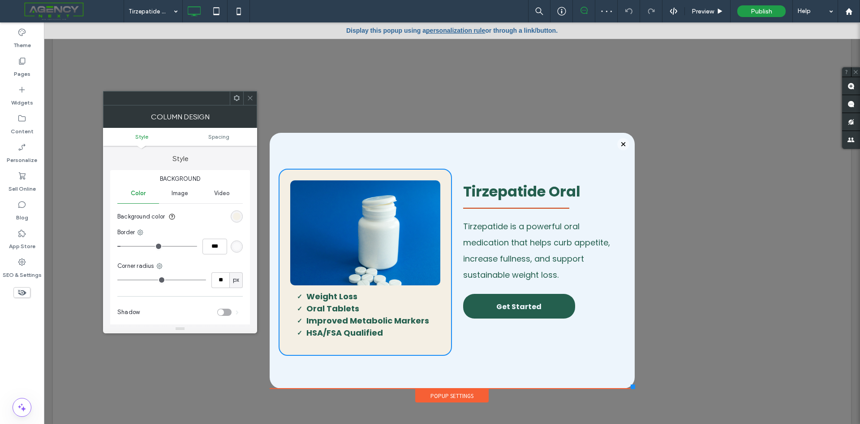
click at [237, 218] on div "rgb(244, 239, 228)" at bounding box center [237, 216] width 8 height 8
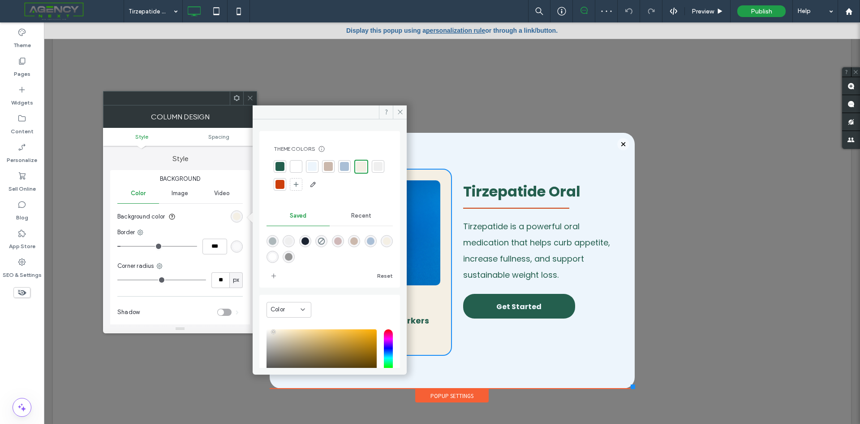
click at [300, 169] on div at bounding box center [296, 166] width 9 height 9
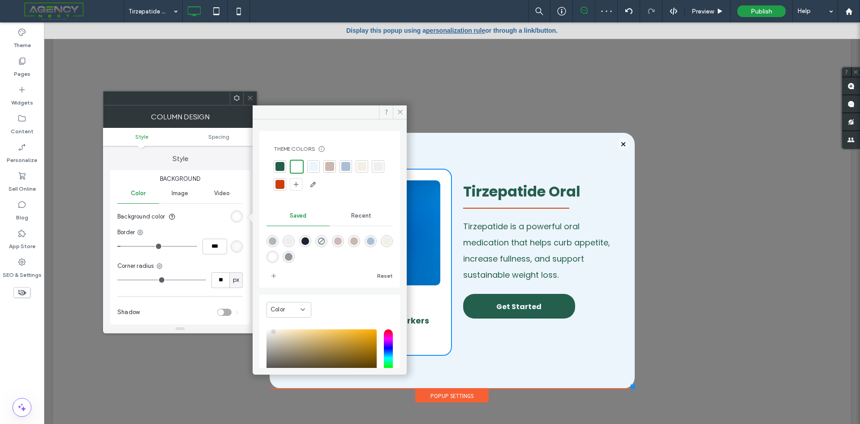
click at [250, 97] on use at bounding box center [250, 98] width 4 height 4
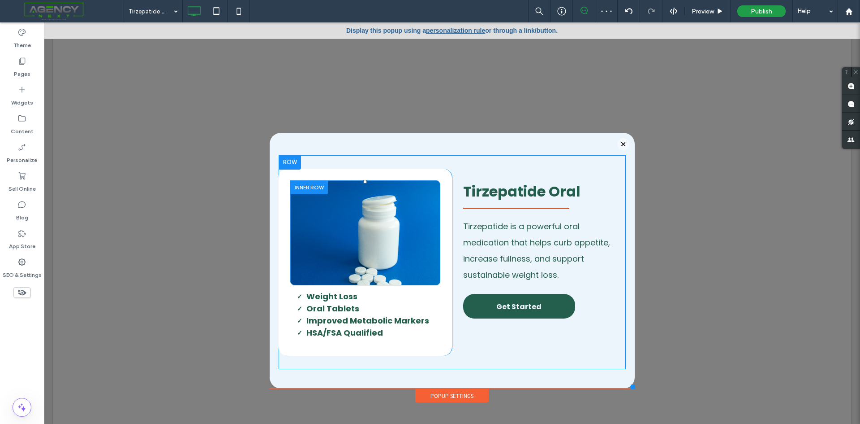
click at [299, 229] on div "Click To Paste" at bounding box center [365, 232] width 151 height 105
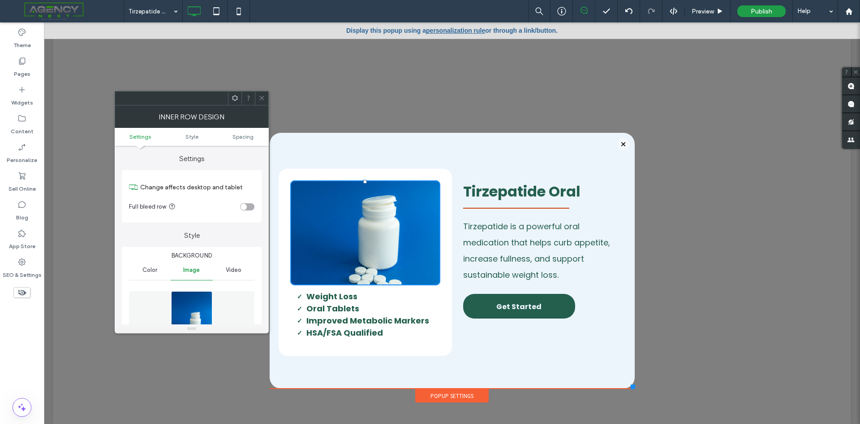
click at [215, 299] on figure at bounding box center [191, 322] width 125 height 62
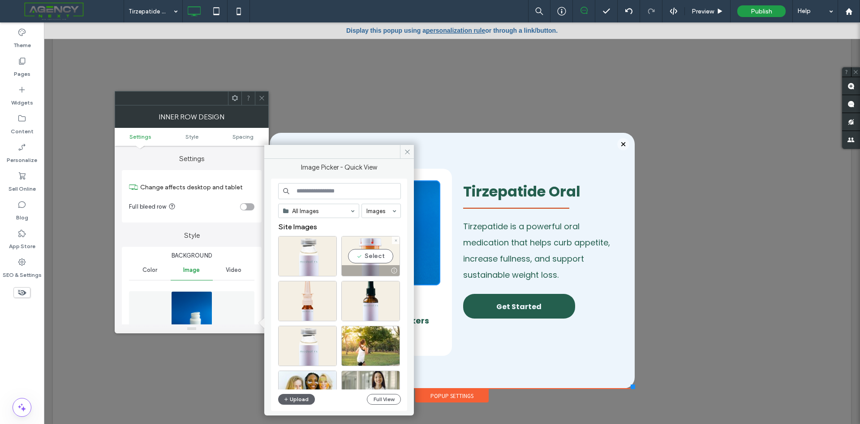
click at [369, 251] on div "Select" at bounding box center [371, 256] width 59 height 40
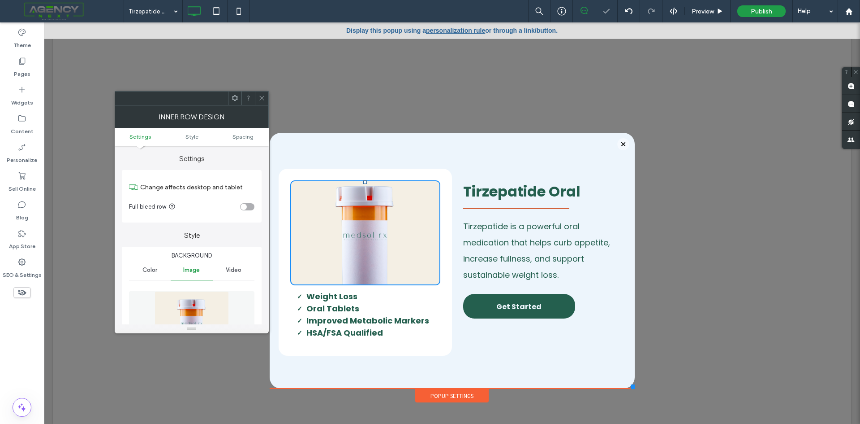
click at [261, 97] on icon at bounding box center [262, 98] width 7 height 7
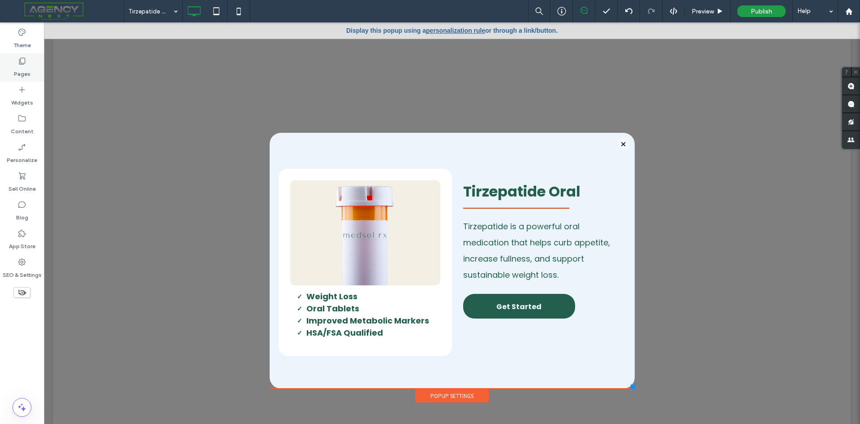
click at [29, 76] on label "Pages" at bounding box center [22, 71] width 17 height 13
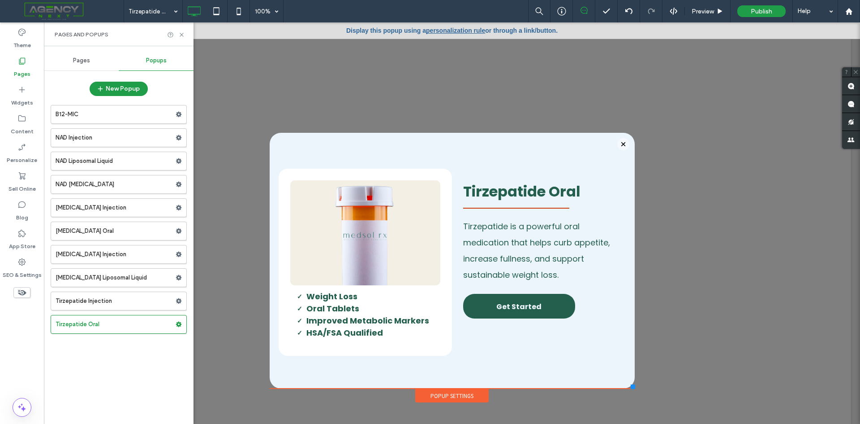
click at [74, 58] on span "Pages" at bounding box center [81, 60] width 17 height 7
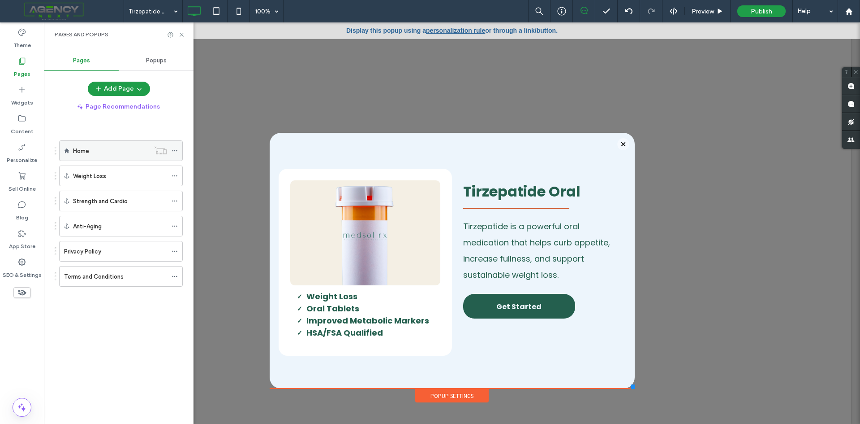
click at [99, 148] on div "Home" at bounding box center [111, 150] width 77 height 9
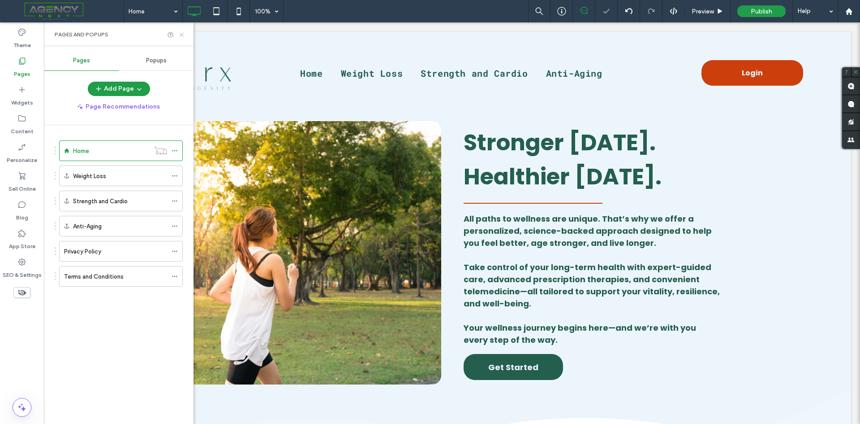
click at [181, 33] on icon at bounding box center [181, 34] width 7 height 7
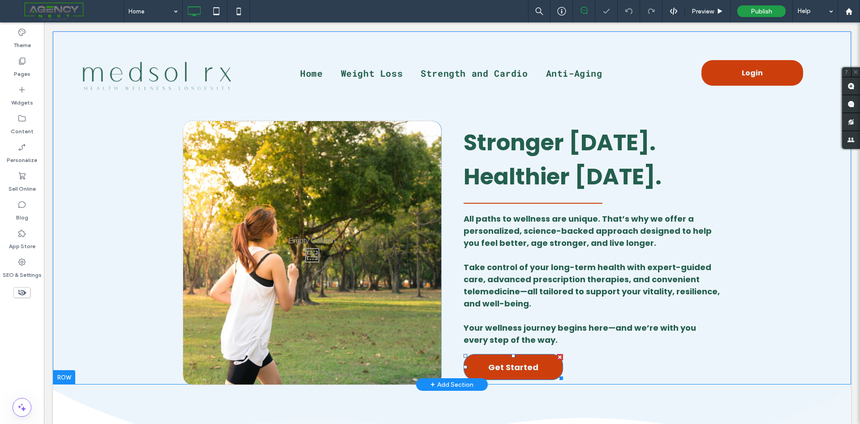
click at [519, 373] on span "Get Started" at bounding box center [514, 367] width 50 height 26
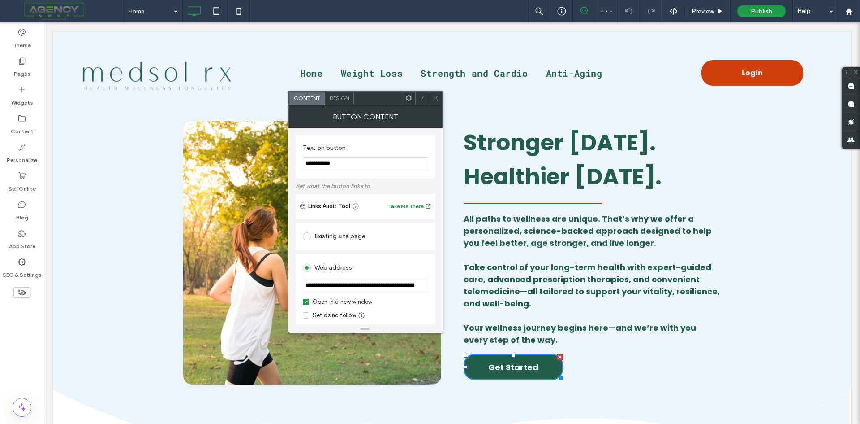
click at [380, 281] on input "**********" at bounding box center [365, 285] width 125 height 12
click at [437, 103] on span at bounding box center [435, 97] width 7 height 13
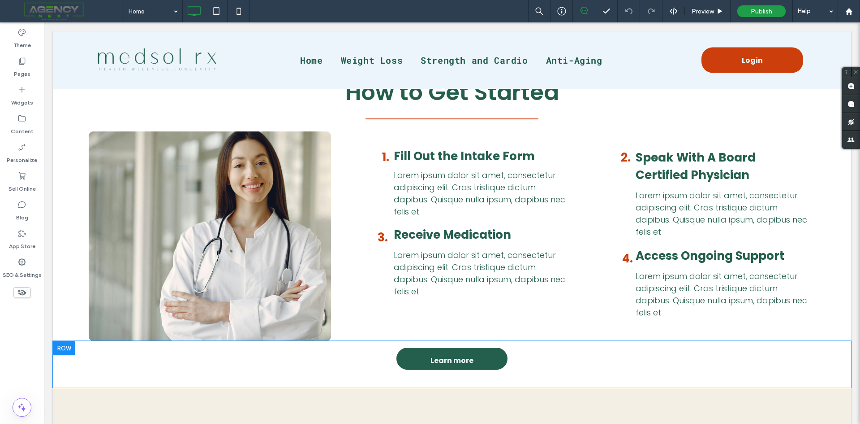
scroll to position [2241, 0]
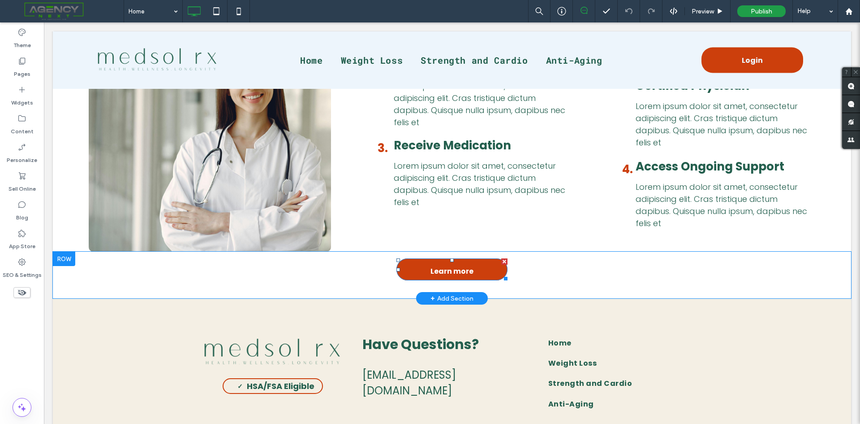
click at [447, 270] on span "Learn more" at bounding box center [452, 271] width 43 height 26
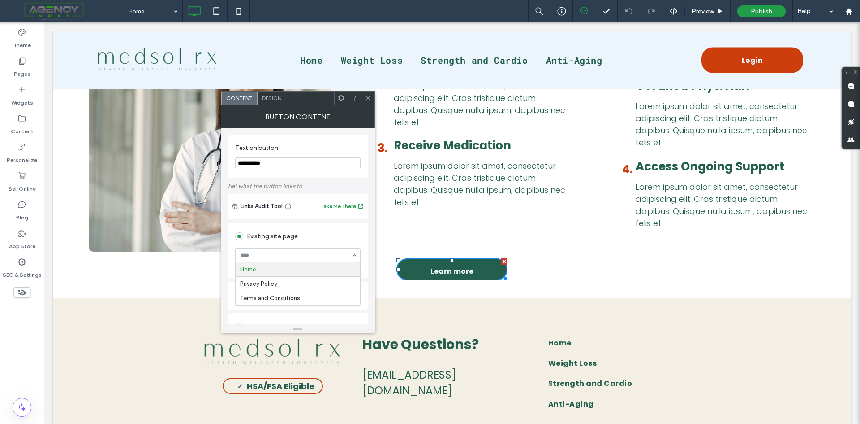
click at [343, 224] on div "Existing site page Home Privacy Policy Terms and Conditions Create new page Go …" at bounding box center [298, 250] width 140 height 56
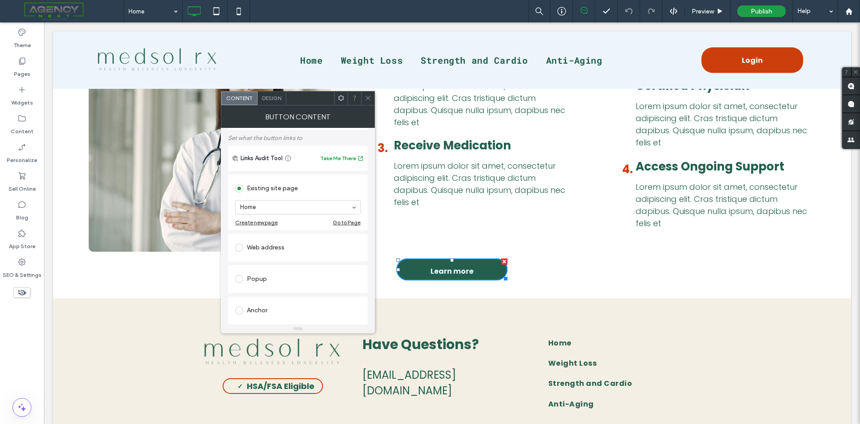
scroll to position [134, 0]
click at [241, 165] on div at bounding box center [241, 161] width 12 height 14
click at [238, 161] on span at bounding box center [239, 161] width 8 height 8
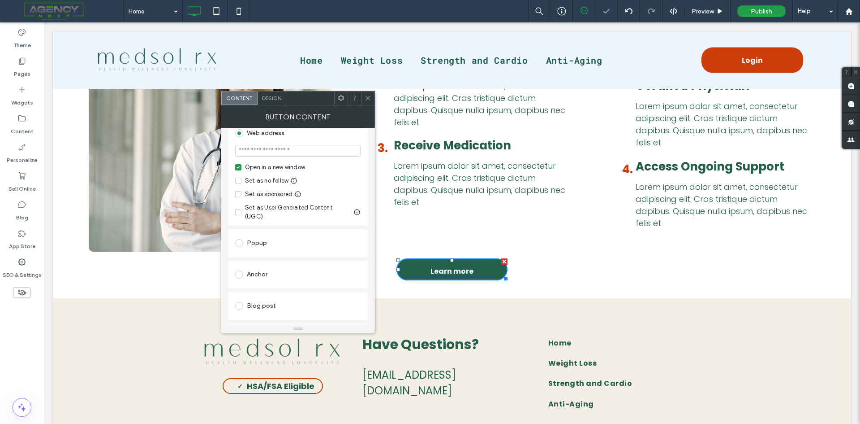
click at [301, 153] on input "url" at bounding box center [297, 151] width 125 height 12
paste input "**********"
type input "**********"
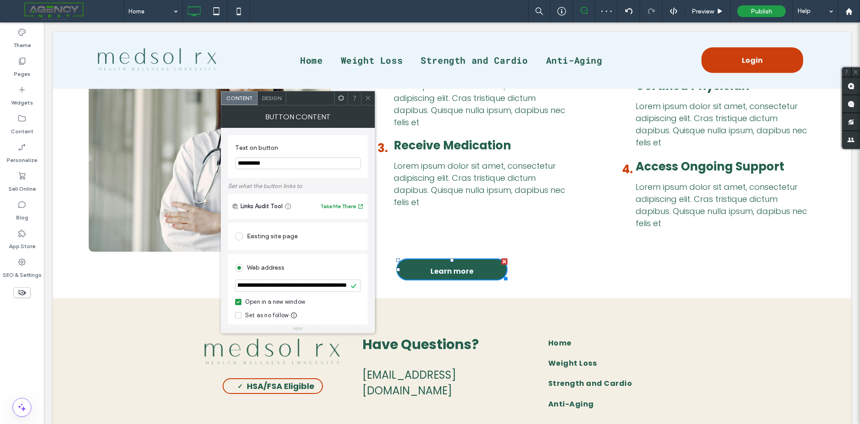
scroll to position [0, 0]
drag, startPoint x: 333, startPoint y: 189, endPoint x: 172, endPoint y: 165, distance: 163.1
type input "**********"
click at [372, 93] on span at bounding box center [368, 97] width 7 height 13
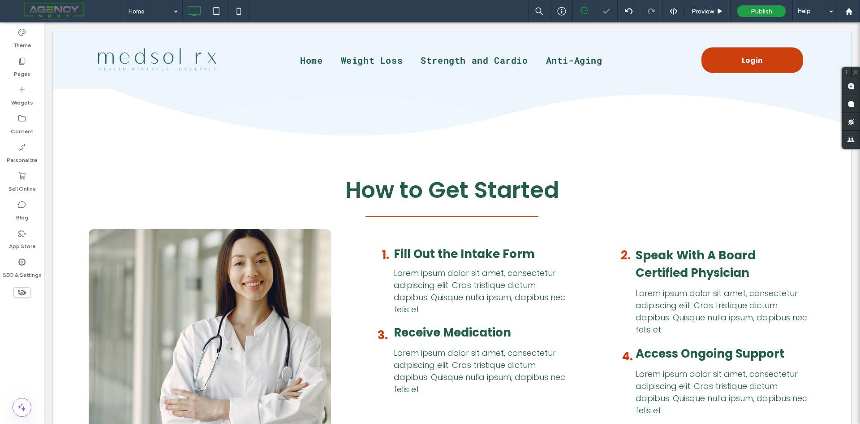
scroll to position [1837, 0]
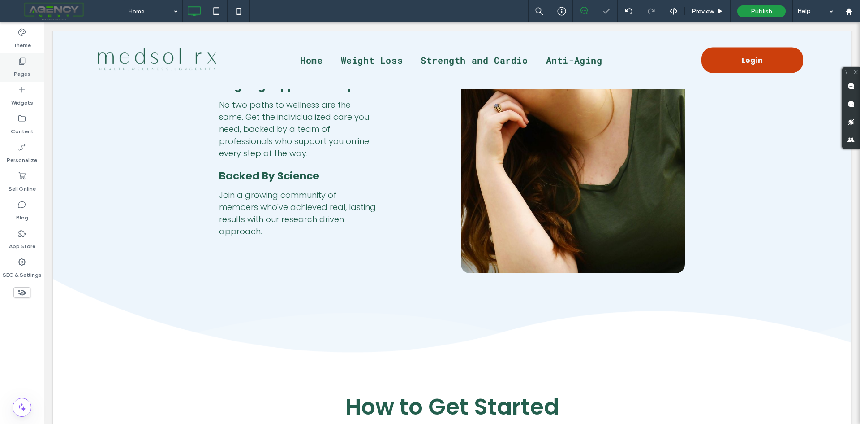
drag, startPoint x: 24, startPoint y: 68, endPoint x: 34, endPoint y: 68, distance: 9.9
click at [24, 68] on label "Pages" at bounding box center [22, 71] width 17 height 13
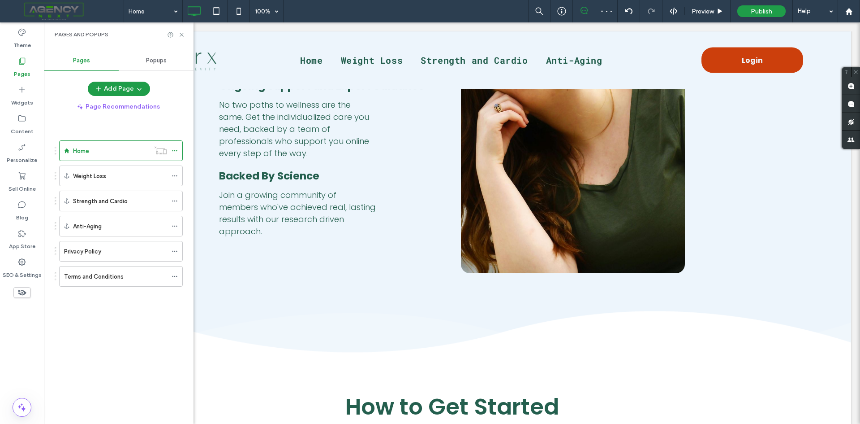
click at [173, 62] on div "Popups" at bounding box center [156, 61] width 75 height 20
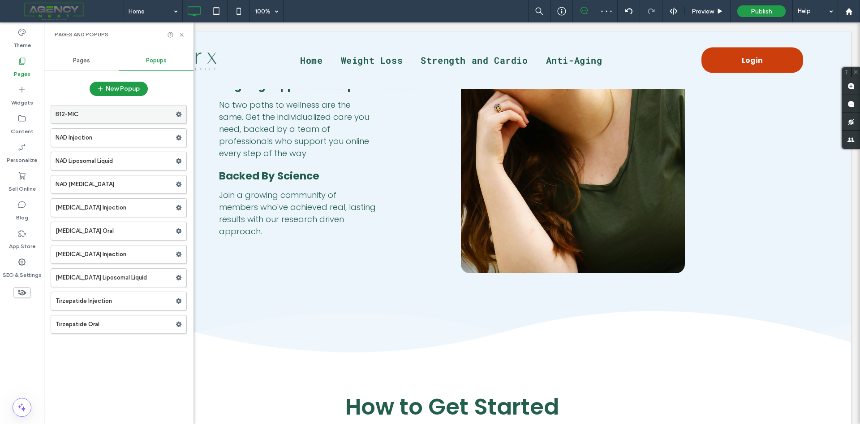
click at [93, 112] on label "B12-MIC" at bounding box center [116, 114] width 120 height 18
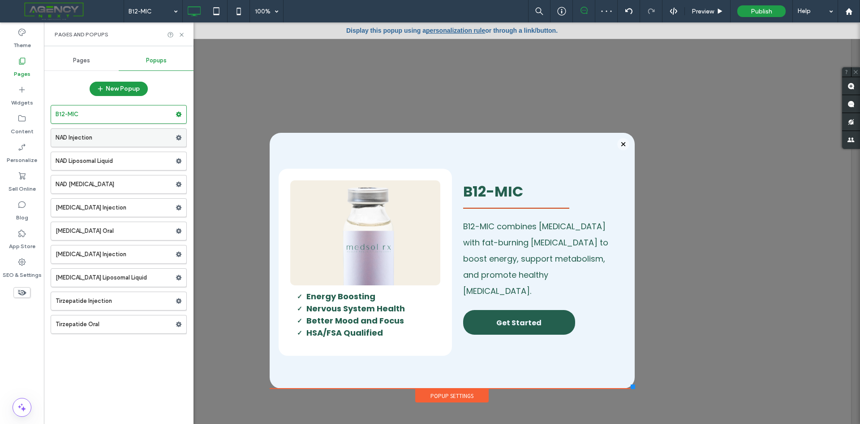
scroll to position [0, 0]
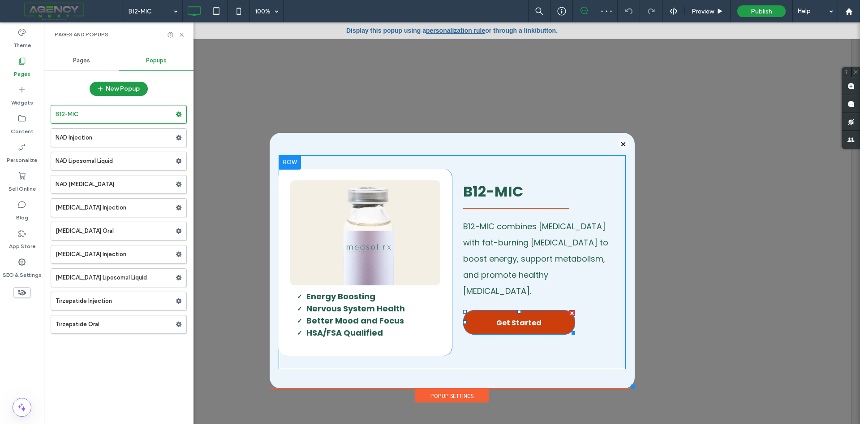
click at [521, 319] on span "Get Started" at bounding box center [519, 323] width 45 height 26
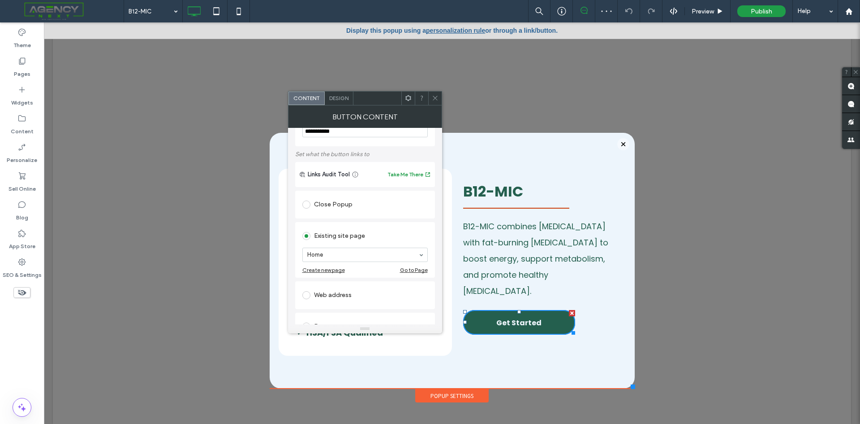
scroll to position [45, 0]
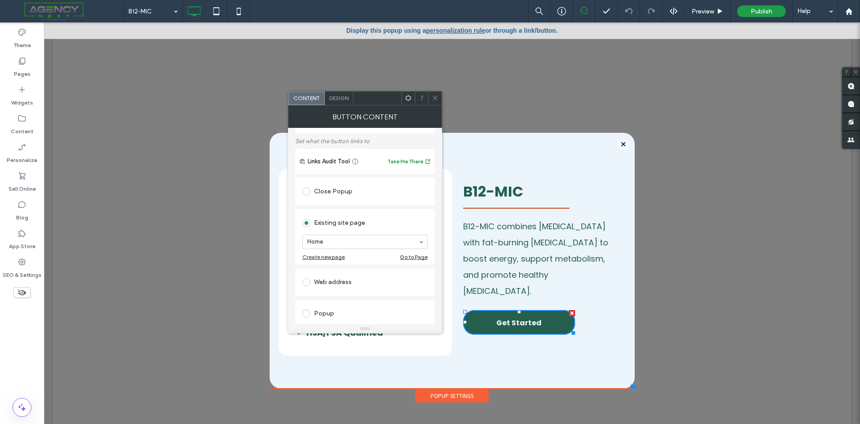
click at [357, 282] on div "Web address" at bounding box center [365, 282] width 125 height 14
click at [370, 273] on input "url" at bounding box center [365, 272] width 125 height 12
paste input "**********"
type input "**********"
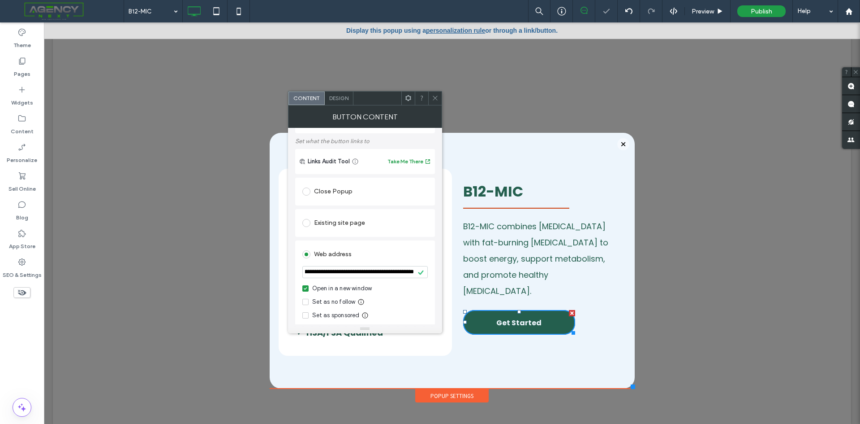
click at [437, 98] on icon at bounding box center [435, 98] width 7 height 7
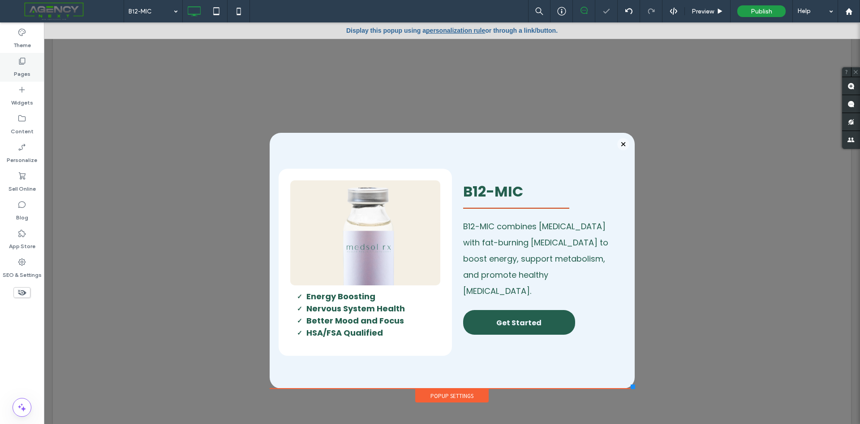
click at [32, 75] on div "Pages" at bounding box center [22, 67] width 44 height 29
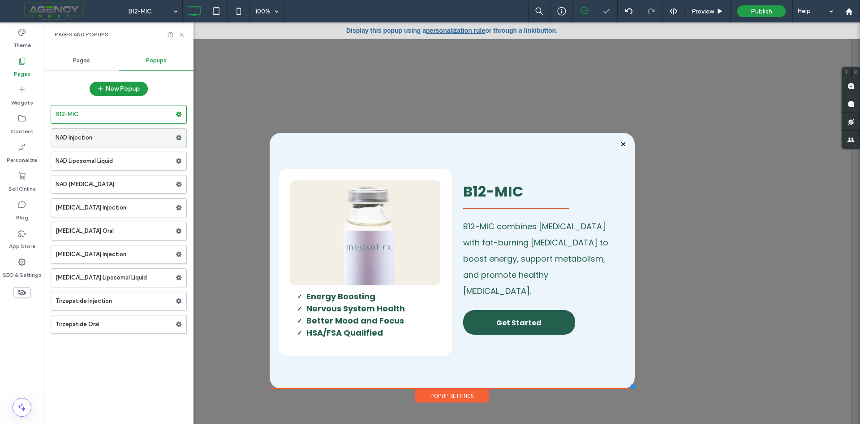
click at [105, 134] on label "NAD Injection" at bounding box center [116, 138] width 120 height 18
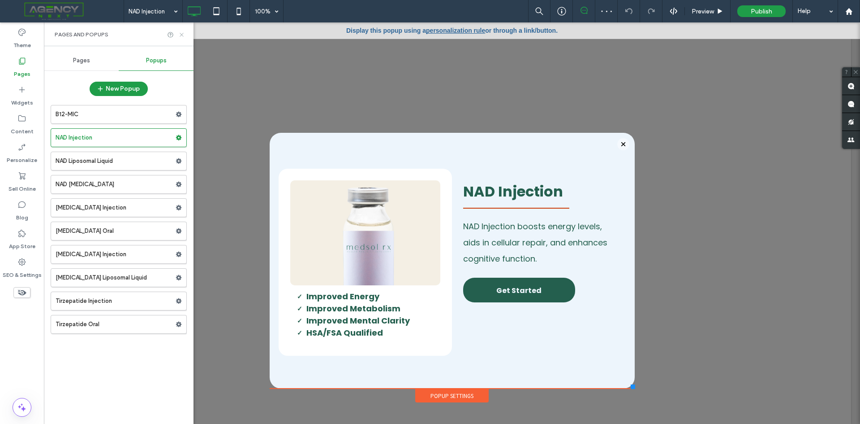
click at [181, 35] on use at bounding box center [182, 35] width 4 height 4
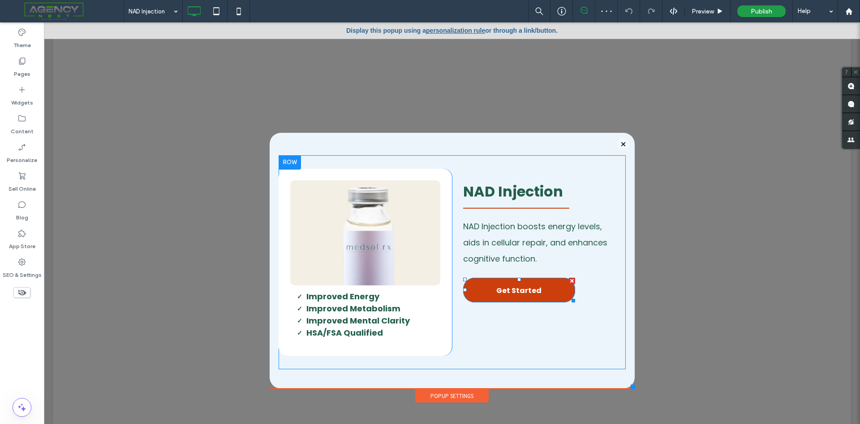
click at [514, 293] on span "Get Started" at bounding box center [519, 290] width 45 height 26
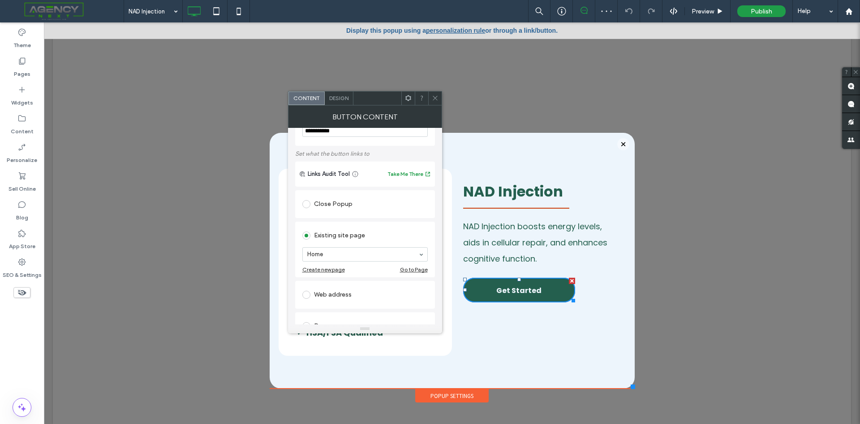
scroll to position [45, 0]
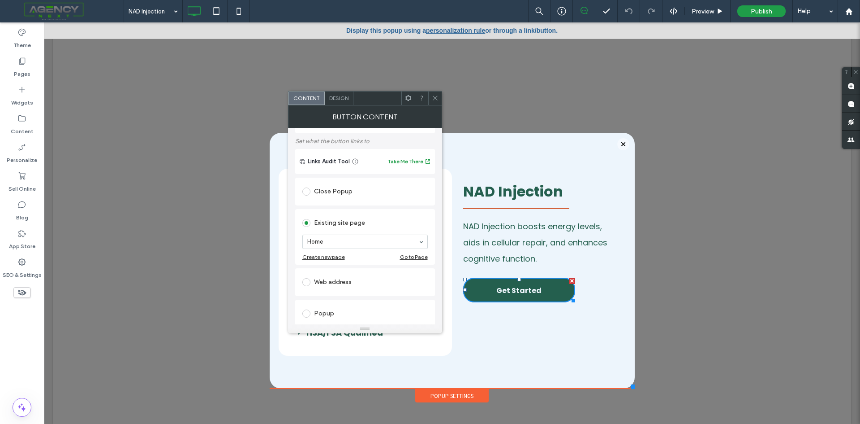
click at [323, 274] on div "Web address" at bounding box center [365, 281] width 125 height 19
click at [352, 274] on input "url" at bounding box center [365, 272] width 125 height 12
paste input "**********"
type input "**********"
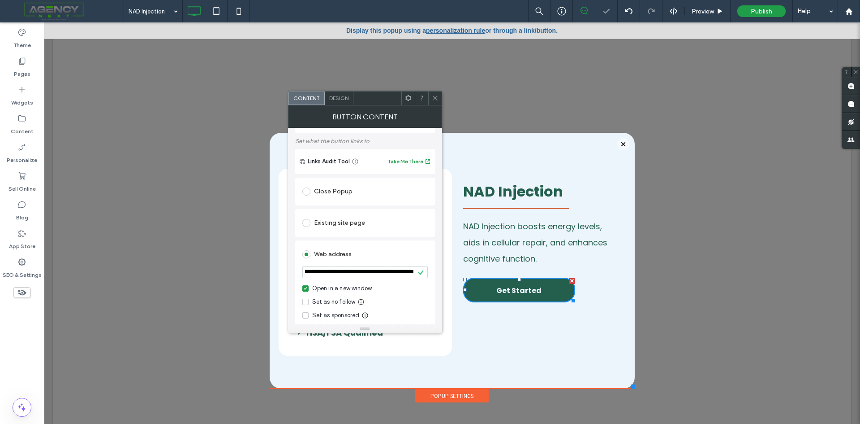
click at [435, 97] on icon at bounding box center [435, 98] width 7 height 7
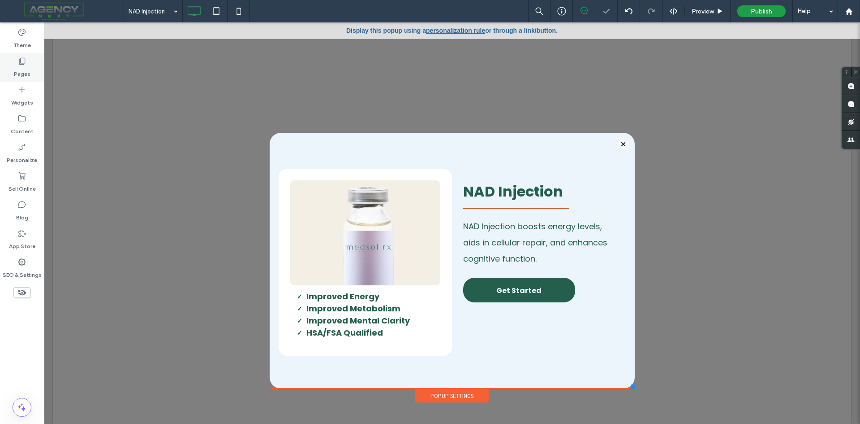
click at [30, 68] on label "Pages" at bounding box center [22, 71] width 17 height 13
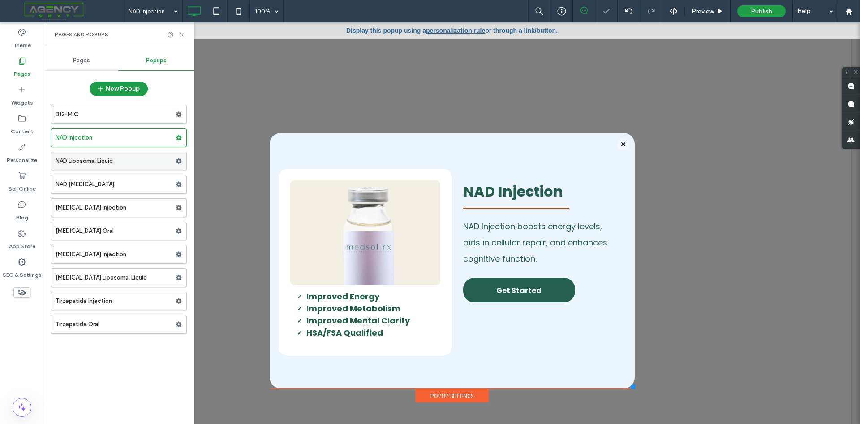
click at [110, 164] on label "NAD Liposomal Liquid" at bounding box center [116, 161] width 120 height 18
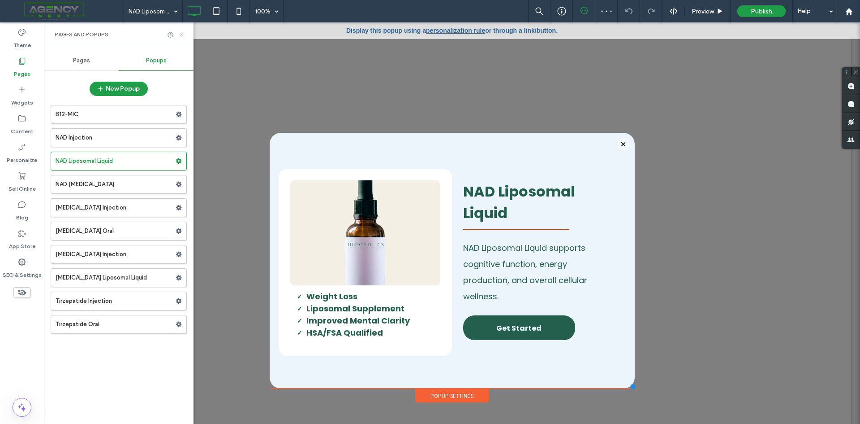
drag, startPoint x: 180, startPoint y: 37, endPoint x: 366, endPoint y: 188, distance: 239.2
click at [180, 37] on icon at bounding box center [181, 34] width 7 height 7
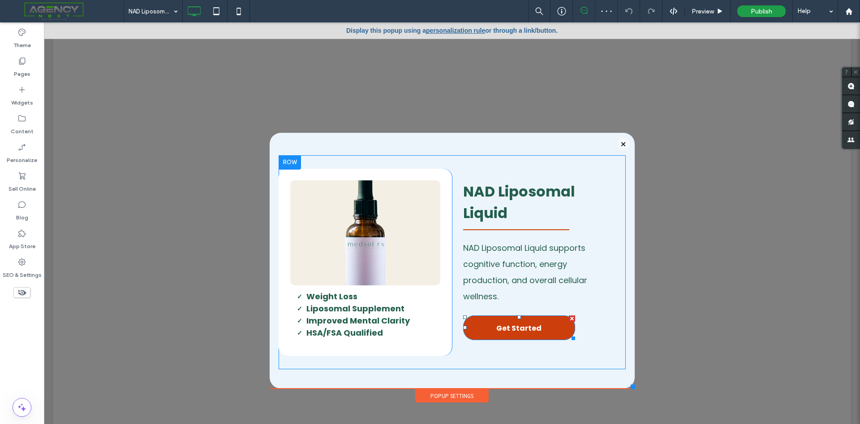
click at [482, 320] on link "Get Started" at bounding box center [519, 327] width 112 height 25
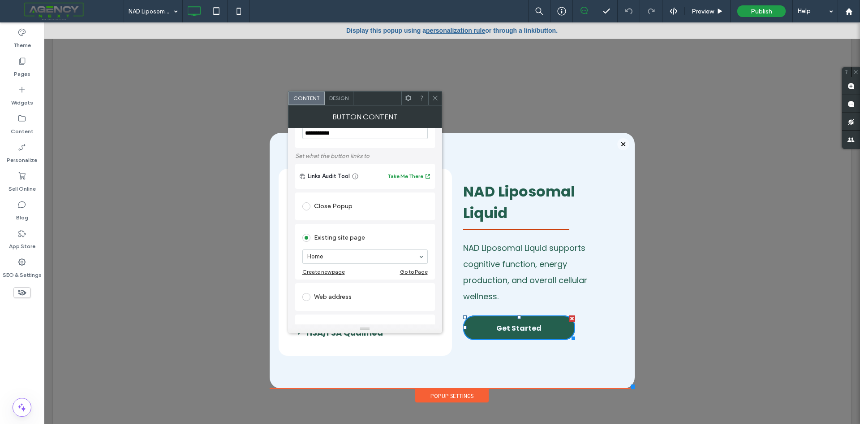
scroll to position [45, 0]
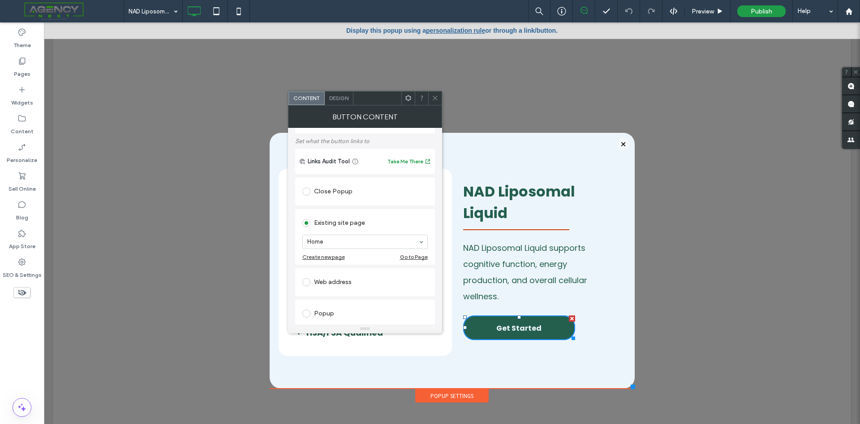
click at [336, 284] on div "Web address" at bounding box center [365, 282] width 125 height 14
click at [366, 274] on input "url" at bounding box center [365, 272] width 125 height 12
paste input "**********"
type input "**********"
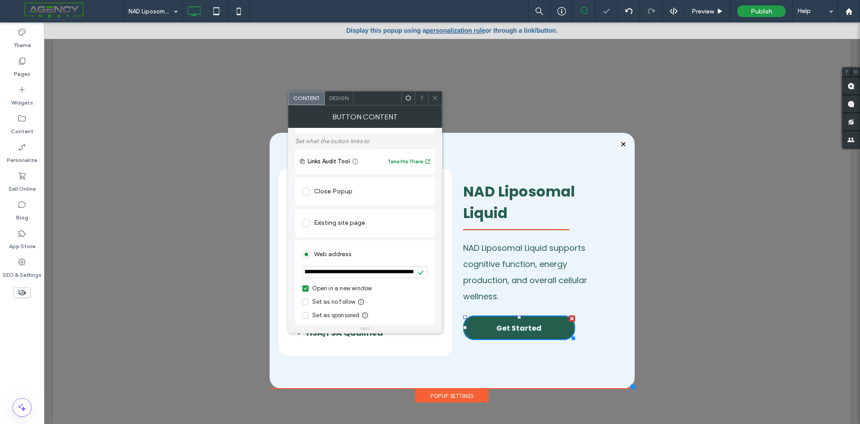
click at [437, 97] on icon at bounding box center [435, 98] width 7 height 7
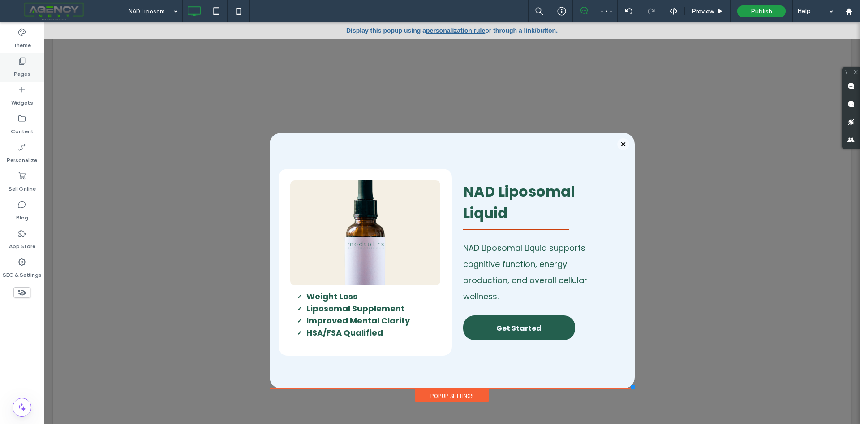
click at [27, 69] on label "Pages" at bounding box center [22, 71] width 17 height 13
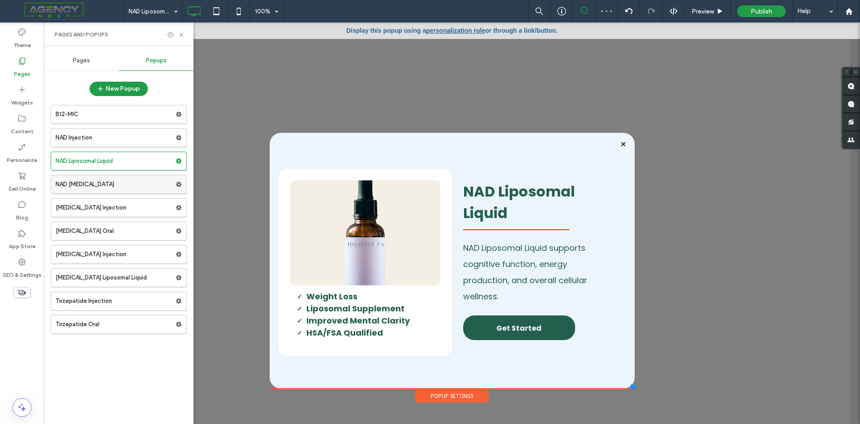
click at [118, 186] on label "NAD [MEDICAL_DATA]" at bounding box center [116, 184] width 120 height 18
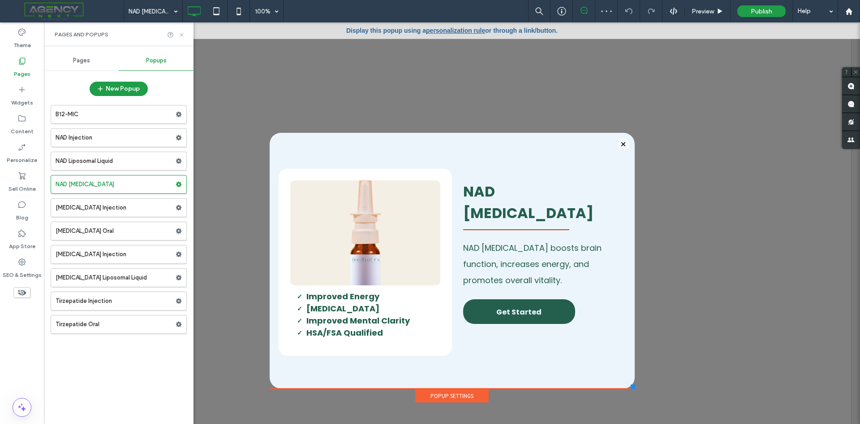
click at [183, 35] on use at bounding box center [182, 35] width 4 height 4
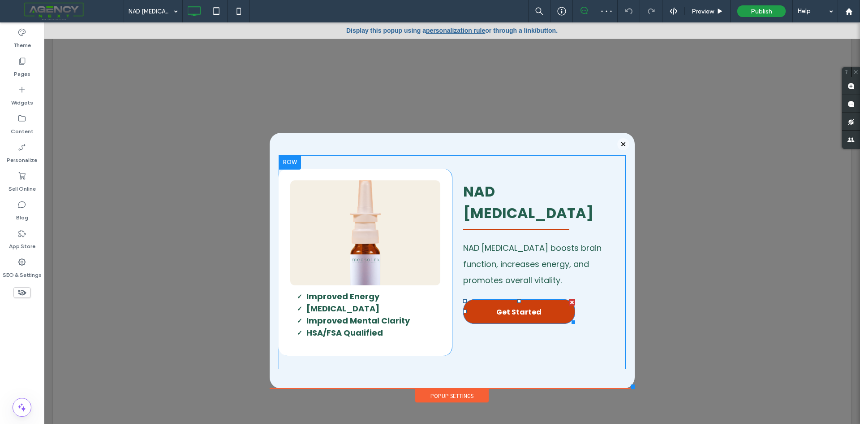
click at [501, 299] on span "Get Started" at bounding box center [519, 312] width 45 height 26
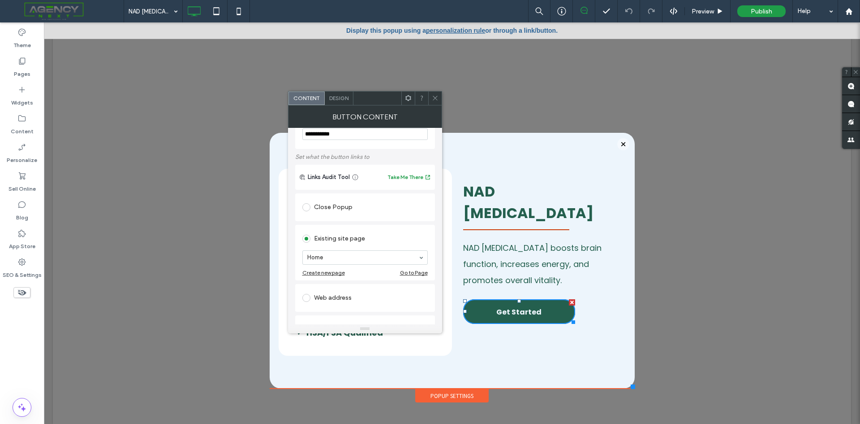
scroll to position [45, 0]
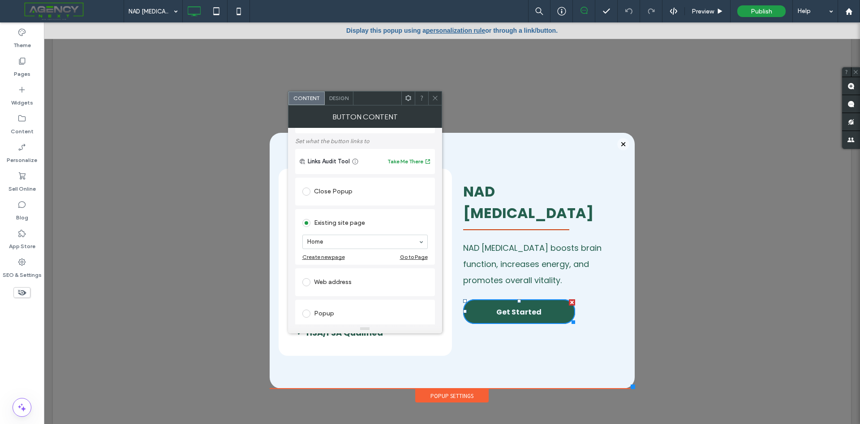
click at [332, 280] on div "Web address" at bounding box center [365, 282] width 125 height 14
click at [350, 275] on input "url" at bounding box center [365, 272] width 125 height 12
paste input "**********"
type input "**********"
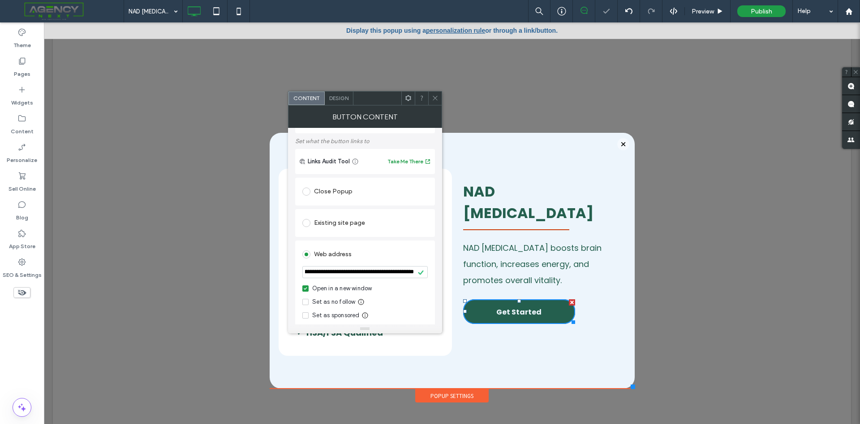
click at [434, 97] on use at bounding box center [435, 98] width 4 height 4
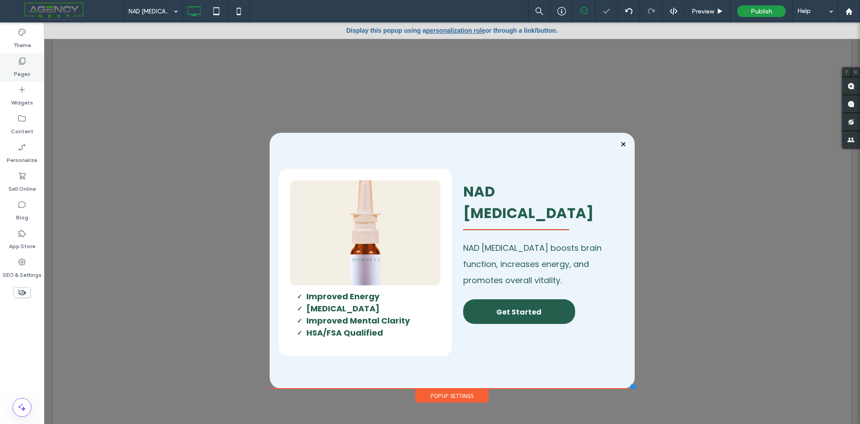
click at [26, 67] on label "Pages" at bounding box center [22, 71] width 17 height 13
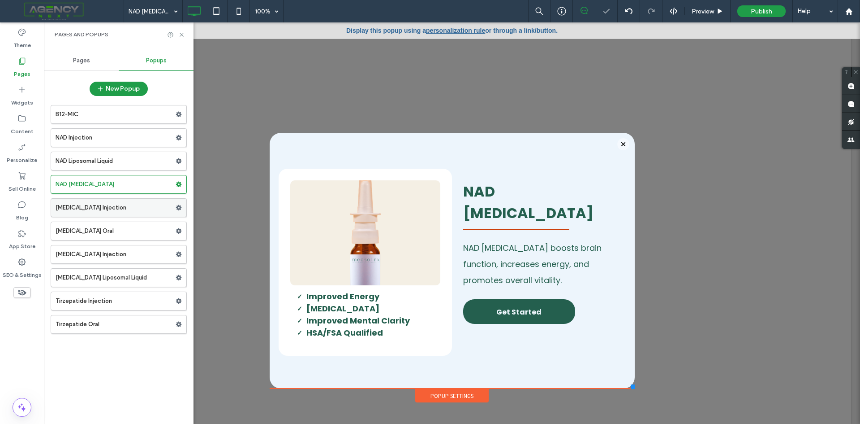
click at [110, 209] on label "[MEDICAL_DATA] Injection" at bounding box center [116, 208] width 120 height 18
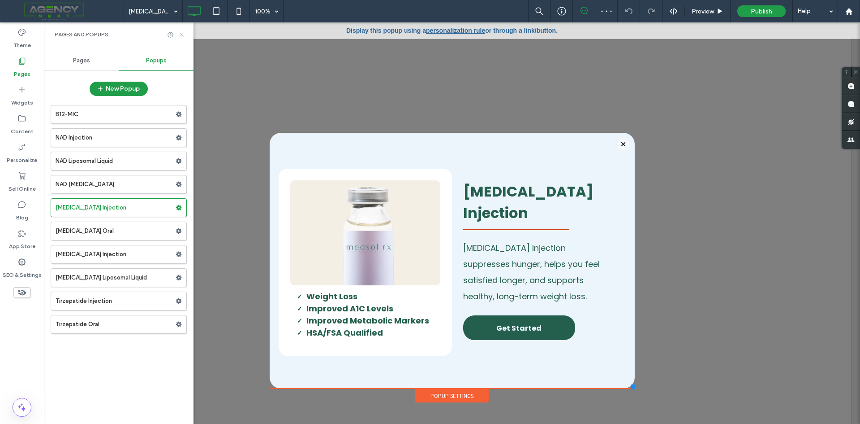
click at [182, 32] on icon at bounding box center [181, 34] width 7 height 7
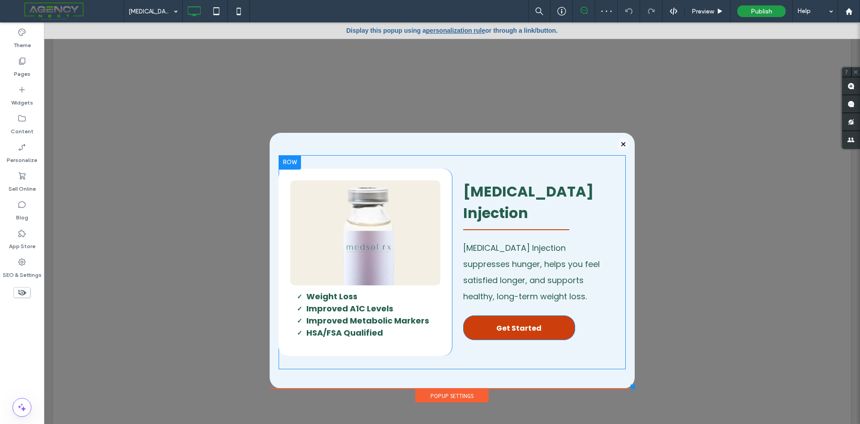
click at [497, 330] on span "Get Started" at bounding box center [519, 328] width 45 height 26
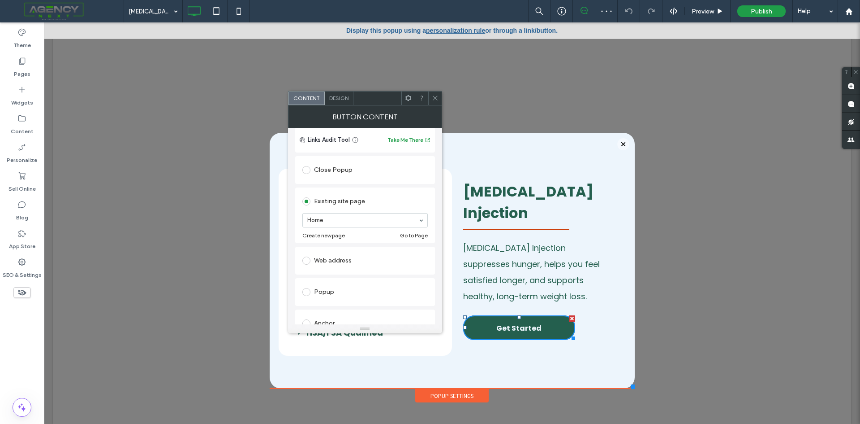
scroll to position [90, 0]
click at [331, 233] on div "Web address" at bounding box center [365, 237] width 125 height 14
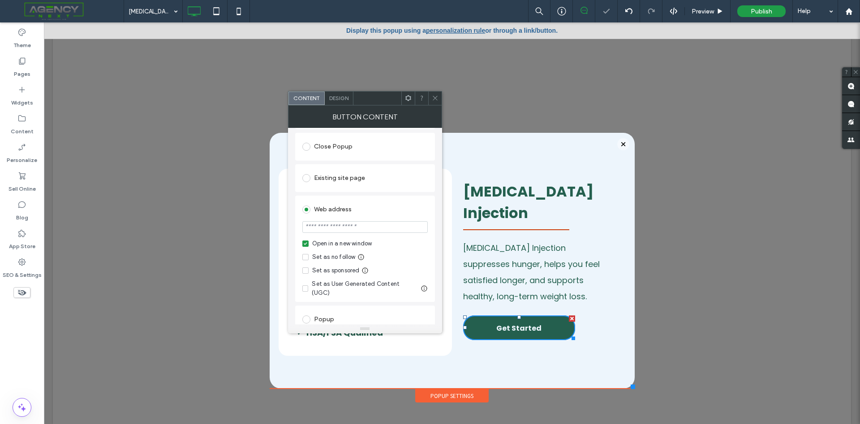
click at [359, 234] on section at bounding box center [365, 227] width 125 height 22
click at [362, 230] on input "url" at bounding box center [365, 227] width 125 height 12
paste input "**********"
type input "**********"
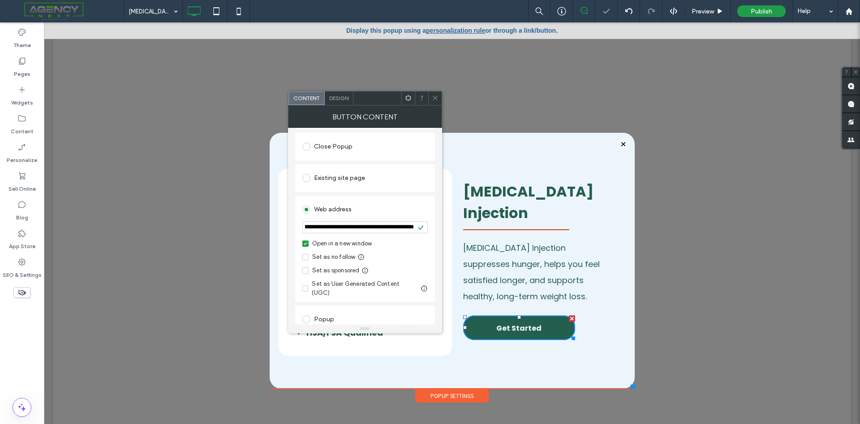
click at [434, 95] on icon at bounding box center [435, 98] width 7 height 7
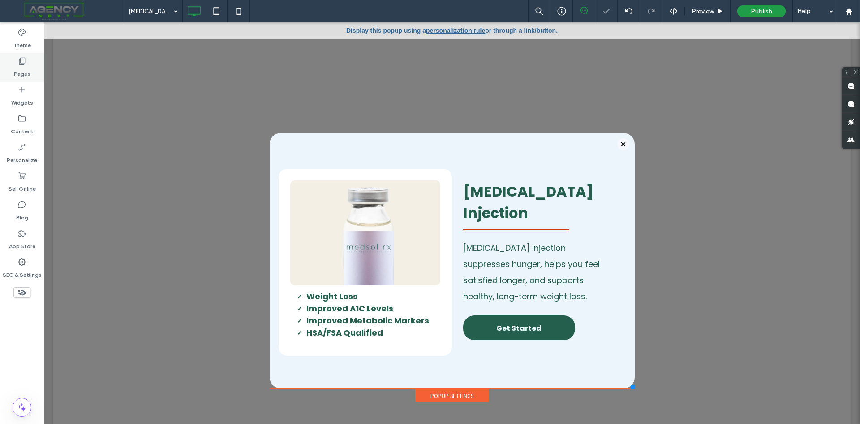
click at [25, 75] on label "Pages" at bounding box center [22, 71] width 17 height 13
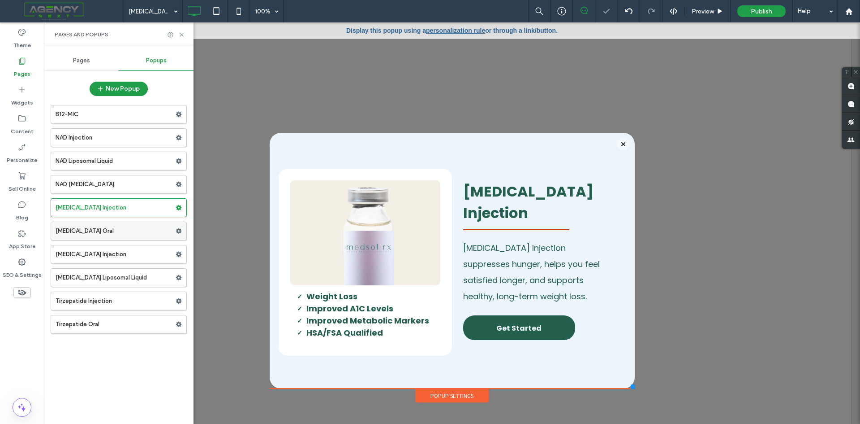
click at [97, 231] on label "[MEDICAL_DATA] Oral" at bounding box center [116, 231] width 120 height 18
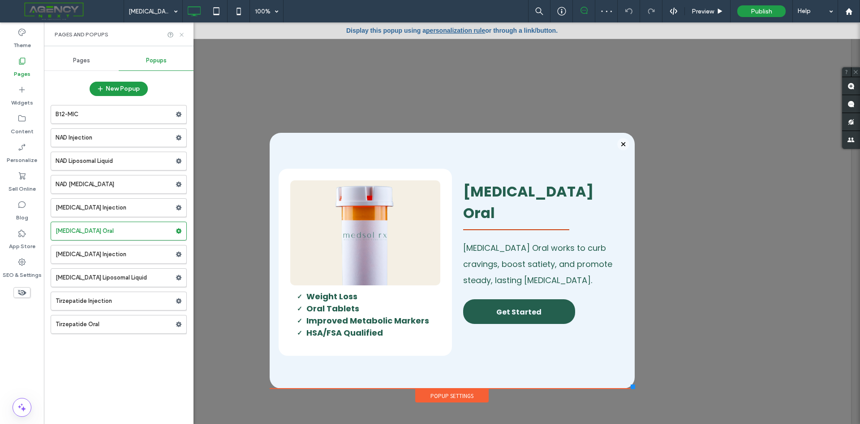
click at [181, 34] on use at bounding box center [182, 35] width 4 height 4
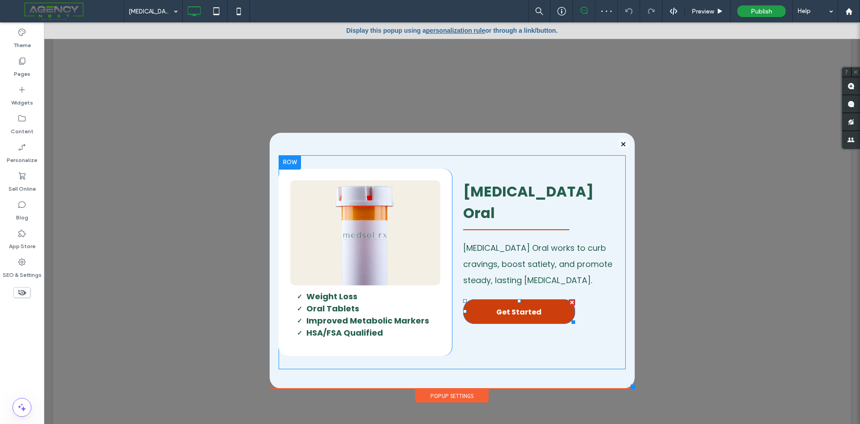
click at [487, 299] on link "Get Started" at bounding box center [519, 311] width 112 height 25
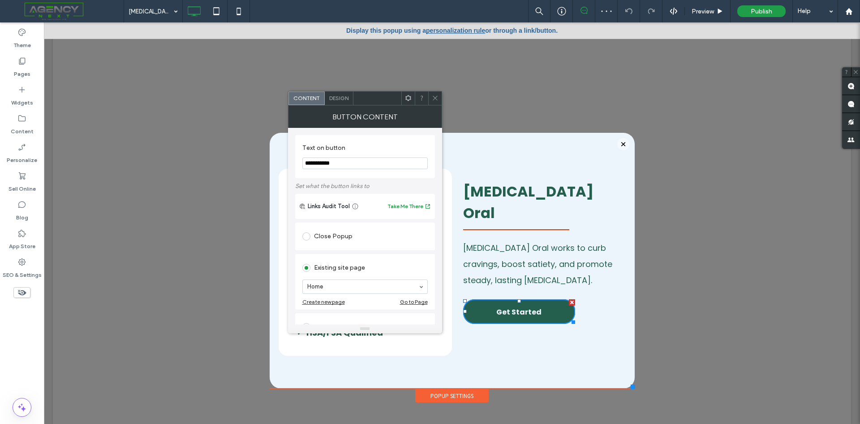
scroll to position [45, 0]
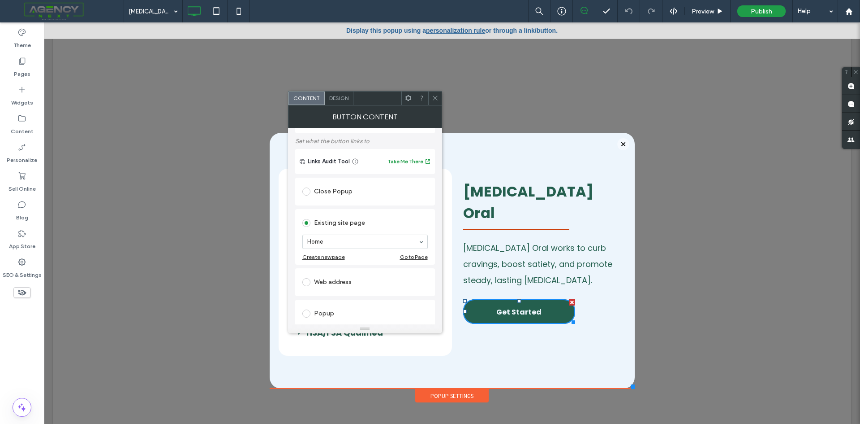
click at [333, 277] on div "Web address" at bounding box center [365, 282] width 125 height 14
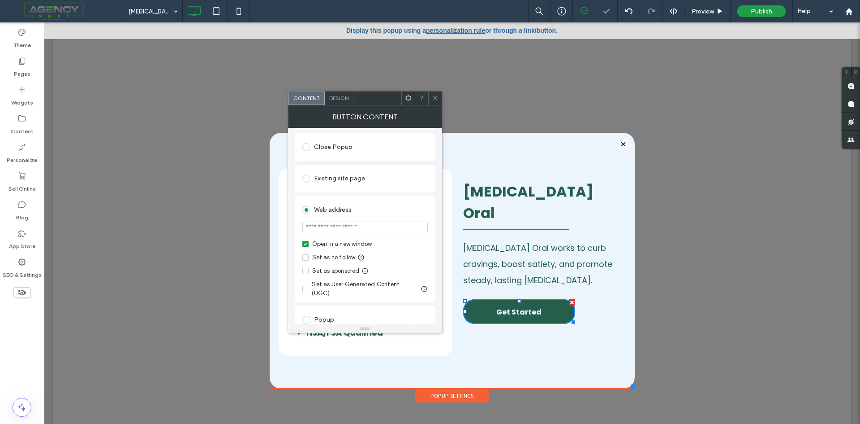
scroll to position [90, 0]
click at [391, 225] on input "url" at bounding box center [365, 227] width 125 height 12
paste input "**********"
type input "**********"
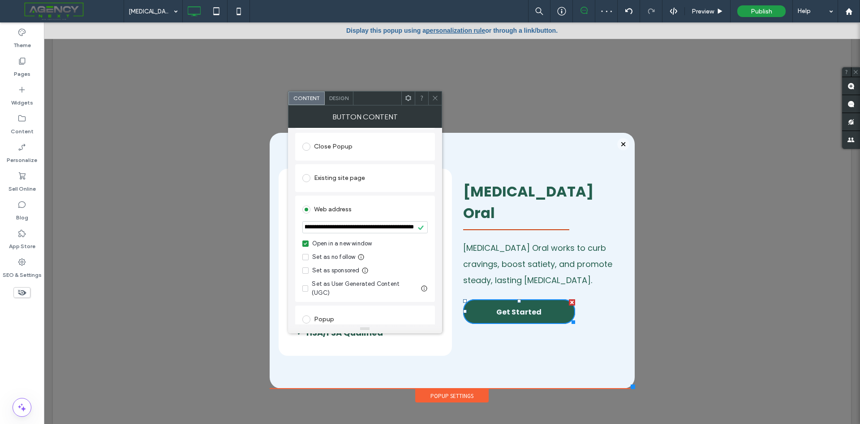
click at [433, 98] on icon at bounding box center [435, 98] width 7 height 7
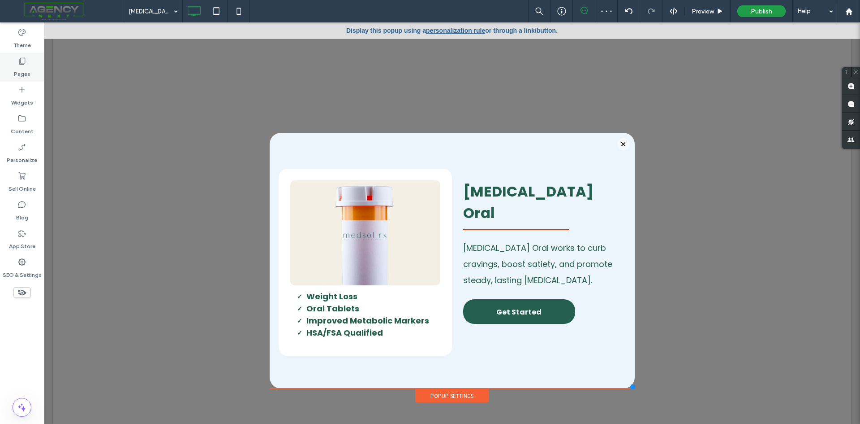
click at [24, 59] on icon at bounding box center [21, 60] width 9 height 9
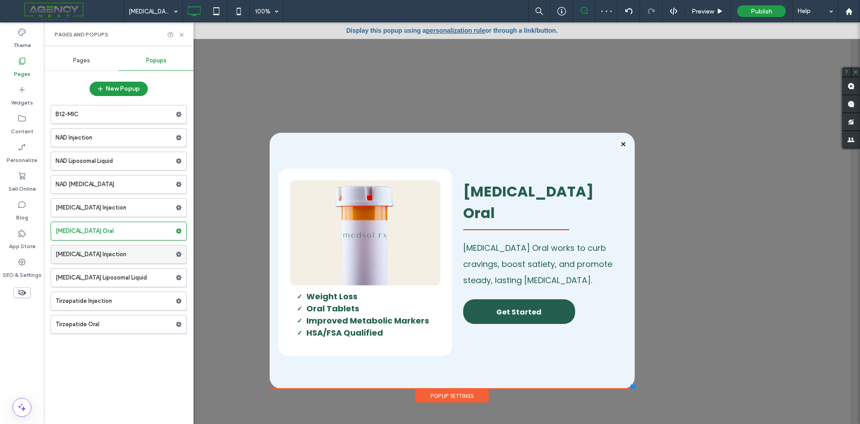
click at [100, 247] on label "[MEDICAL_DATA] Injection" at bounding box center [116, 254] width 120 height 18
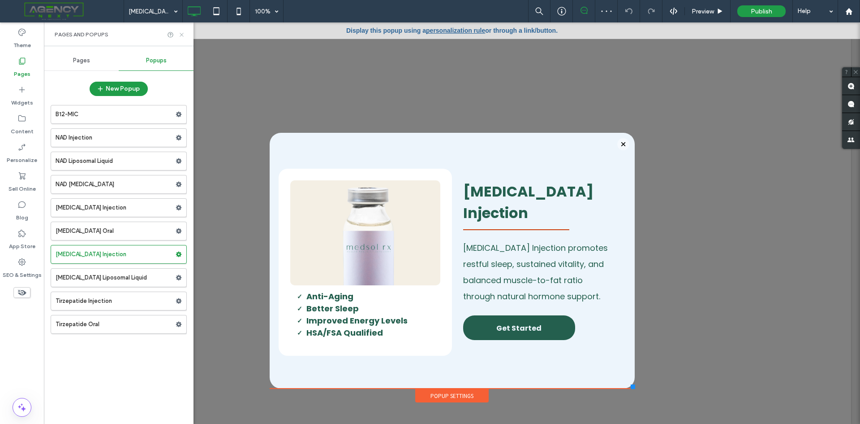
drag, startPoint x: 182, startPoint y: 35, endPoint x: 326, endPoint y: 186, distance: 208.9
click at [182, 35] on use at bounding box center [182, 35] width 4 height 4
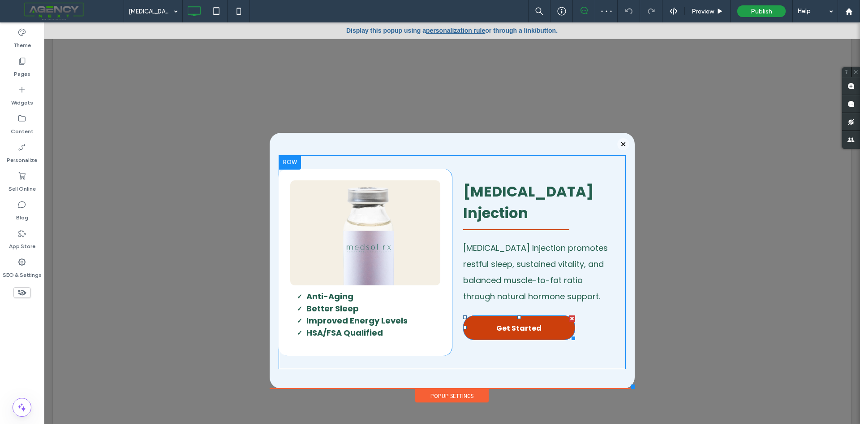
click at [522, 315] on span "Get Started" at bounding box center [519, 328] width 45 height 26
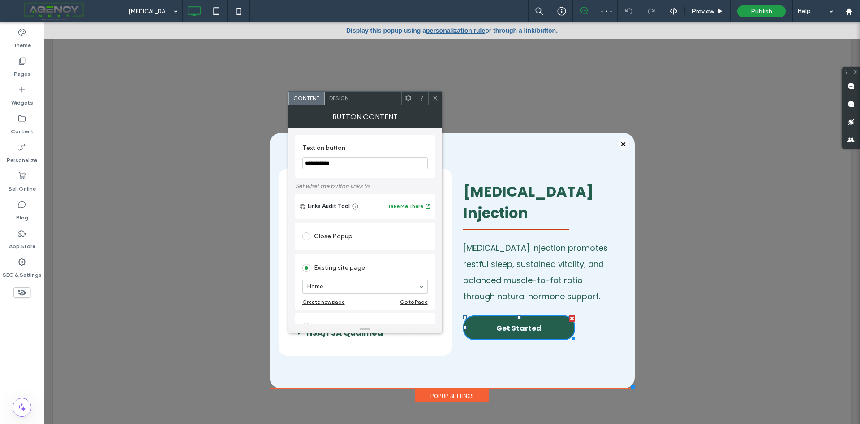
scroll to position [45, 0]
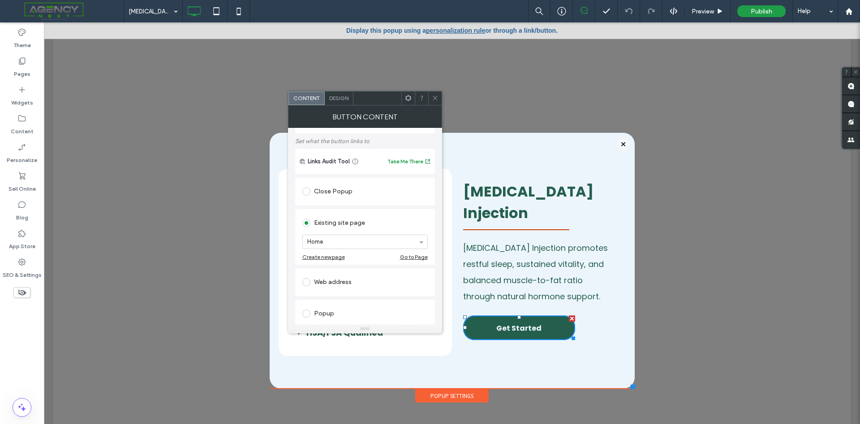
click at [333, 279] on div "Web address" at bounding box center [365, 282] width 125 height 14
click at [366, 272] on input "url" at bounding box center [365, 272] width 125 height 12
paste input "**********"
type input "**********"
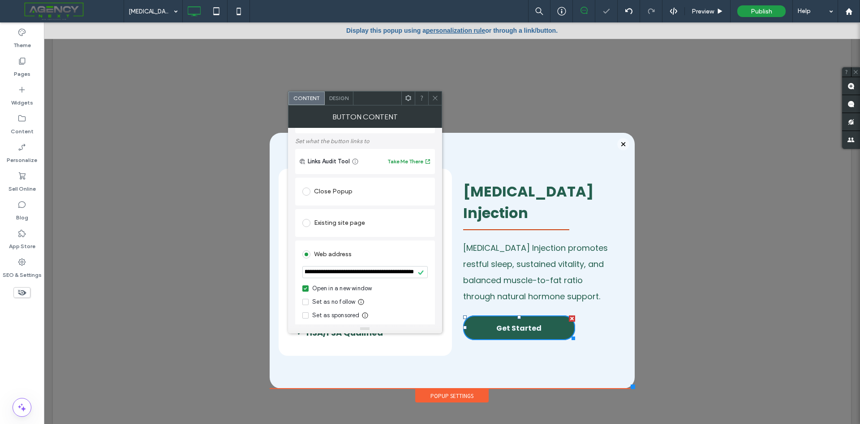
click at [436, 95] on icon at bounding box center [435, 98] width 7 height 7
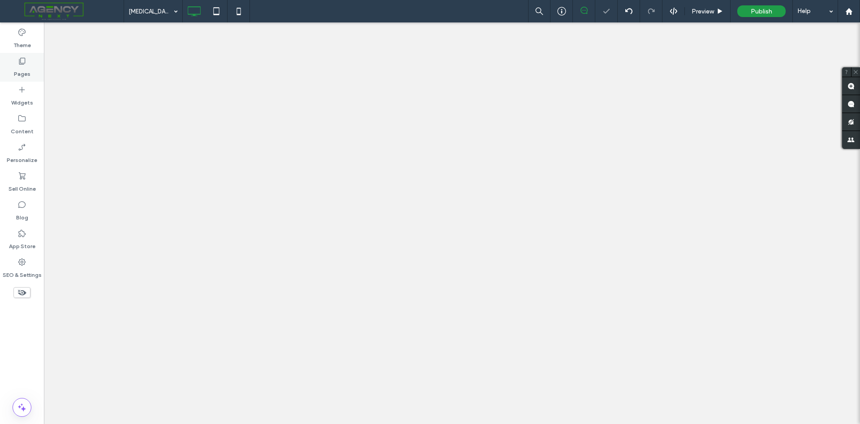
click at [40, 63] on div "Pages" at bounding box center [22, 67] width 44 height 29
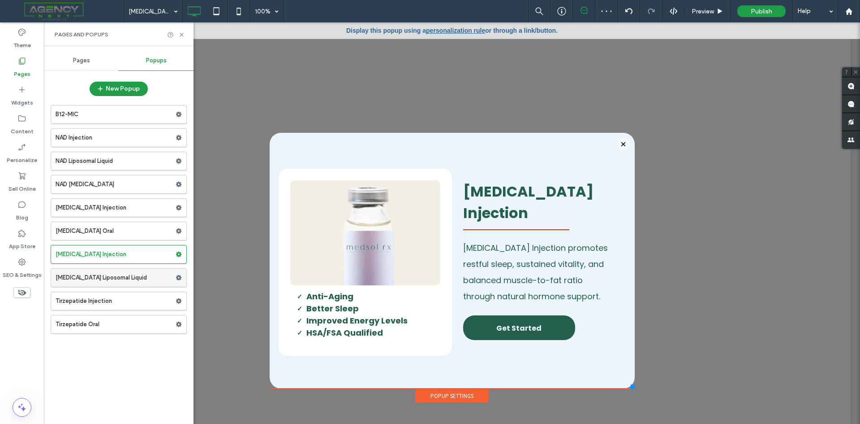
click at [111, 276] on label "[MEDICAL_DATA] Liposomal Liquid" at bounding box center [116, 277] width 120 height 18
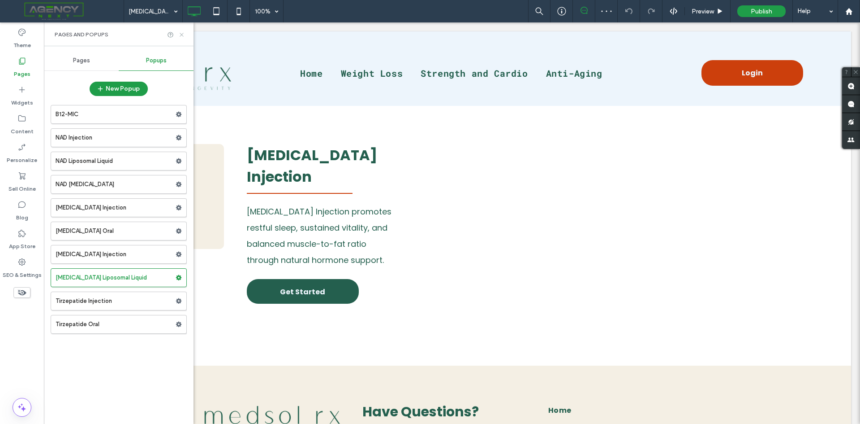
click at [181, 36] on icon at bounding box center [181, 34] width 7 height 7
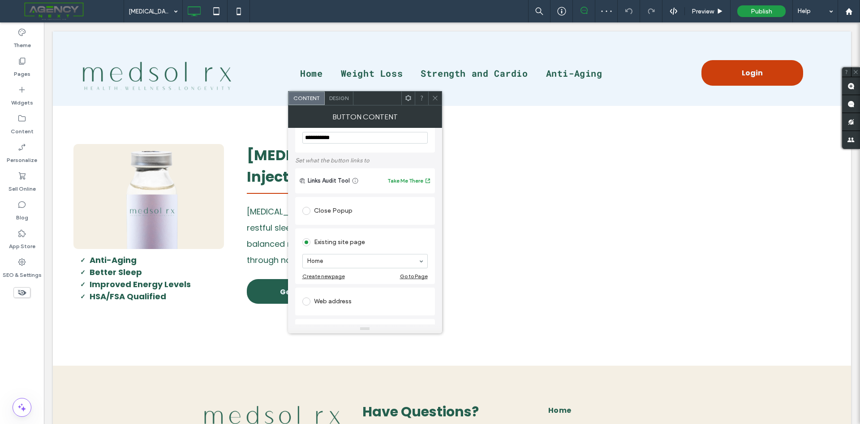
scroll to position [45, 0]
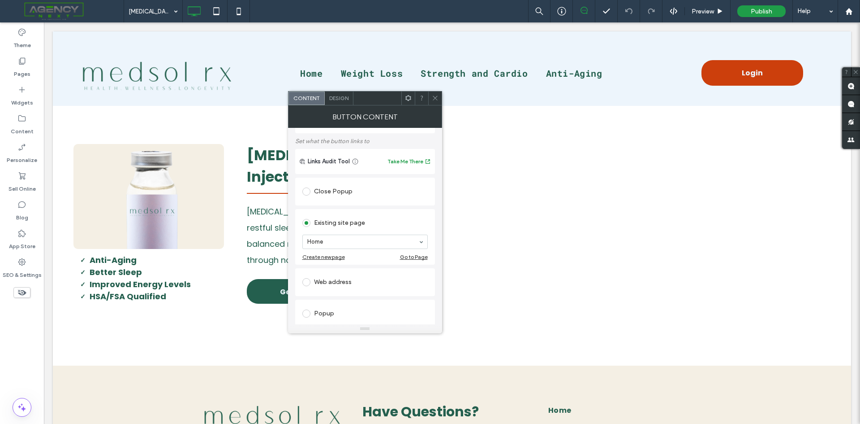
click at [327, 284] on div "Web address" at bounding box center [365, 282] width 125 height 14
click at [339, 272] on input "url" at bounding box center [365, 272] width 125 height 12
paste input "**********"
type input "**********"
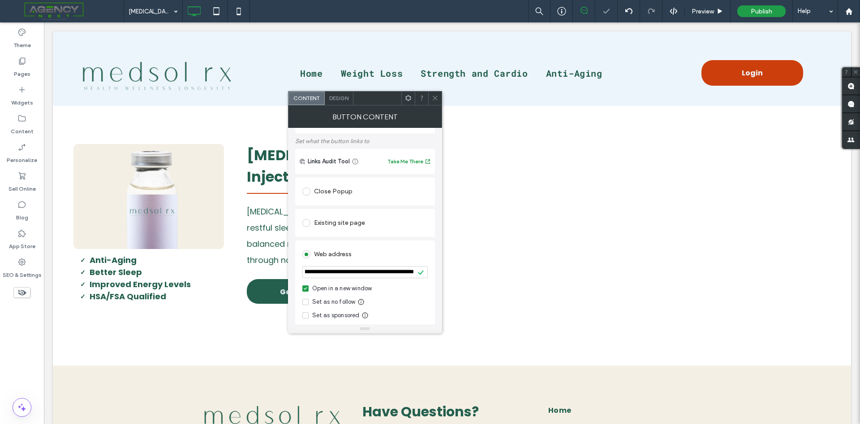
click at [437, 97] on use at bounding box center [435, 98] width 4 height 4
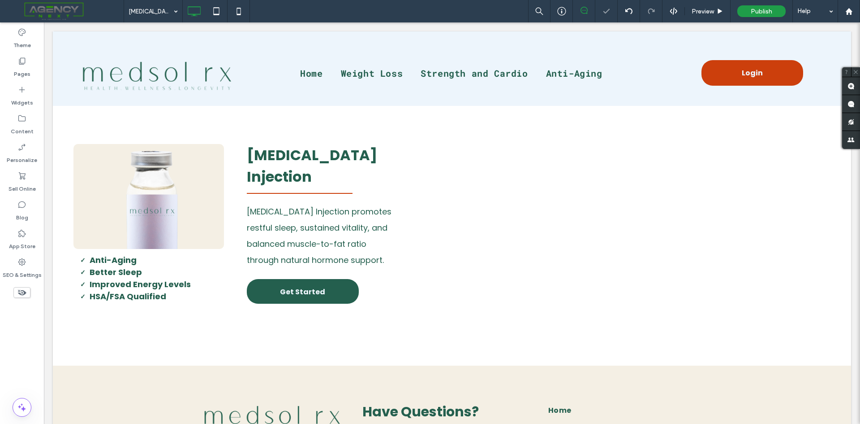
scroll to position [0, 0]
click at [32, 65] on div "Pages" at bounding box center [22, 67] width 44 height 29
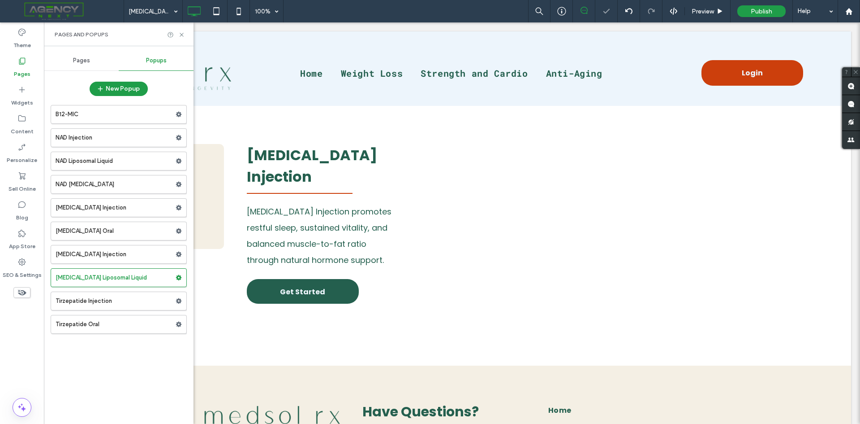
click at [98, 299] on label "Tirzepatide Injection" at bounding box center [116, 301] width 120 height 18
click at [183, 36] on use at bounding box center [182, 35] width 4 height 4
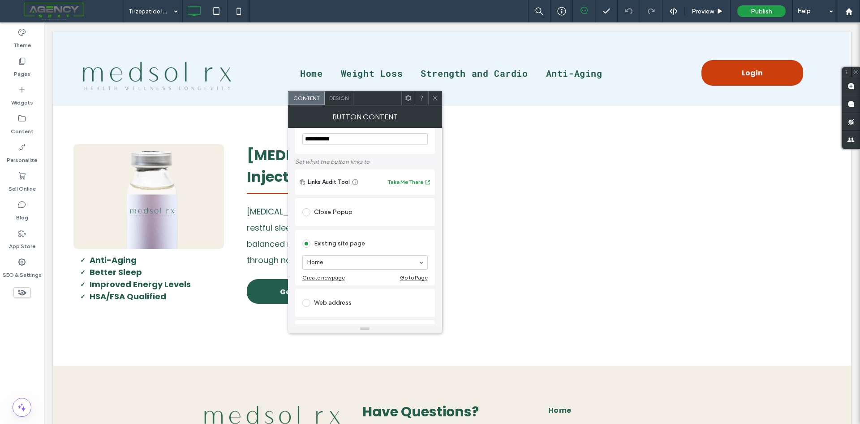
scroll to position [45, 0]
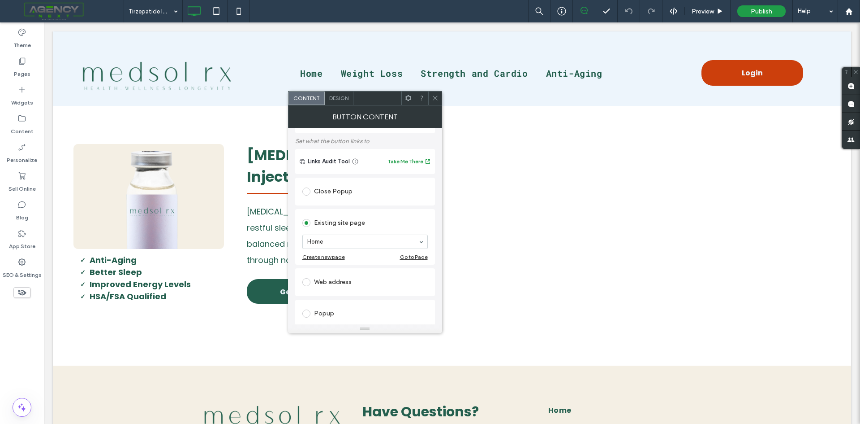
click at [334, 281] on div "Web address" at bounding box center [365, 282] width 125 height 14
click at [355, 277] on input "url" at bounding box center [365, 272] width 125 height 12
paste input "**********"
type input "**********"
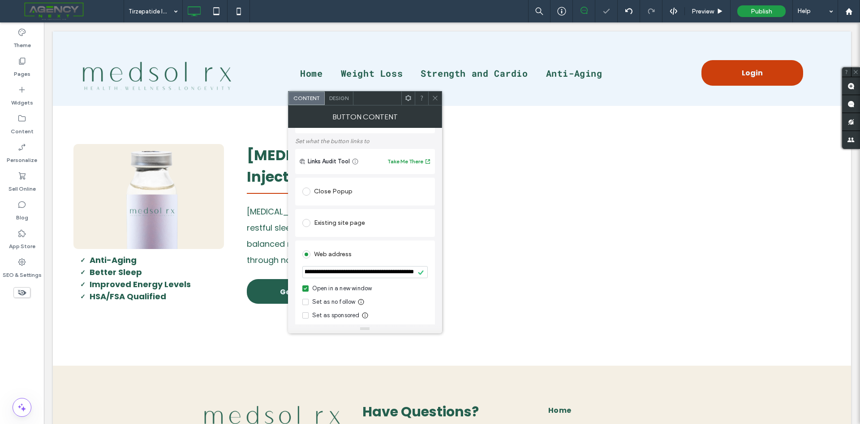
click at [434, 98] on icon at bounding box center [435, 98] width 7 height 7
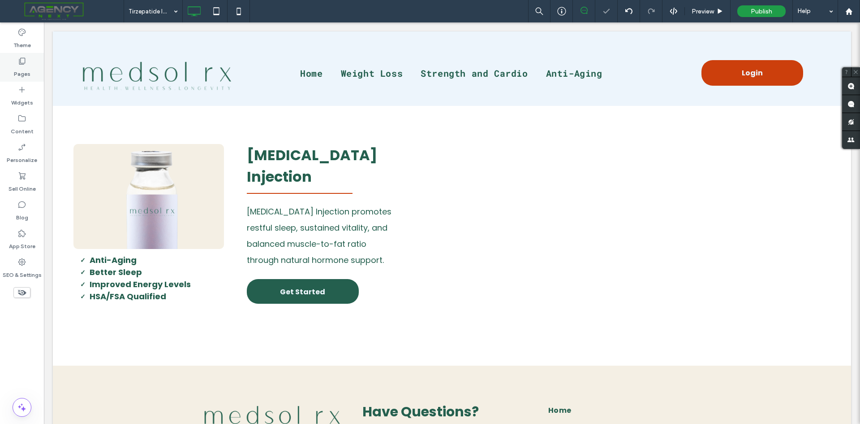
click at [25, 65] on label "Pages" at bounding box center [22, 71] width 17 height 13
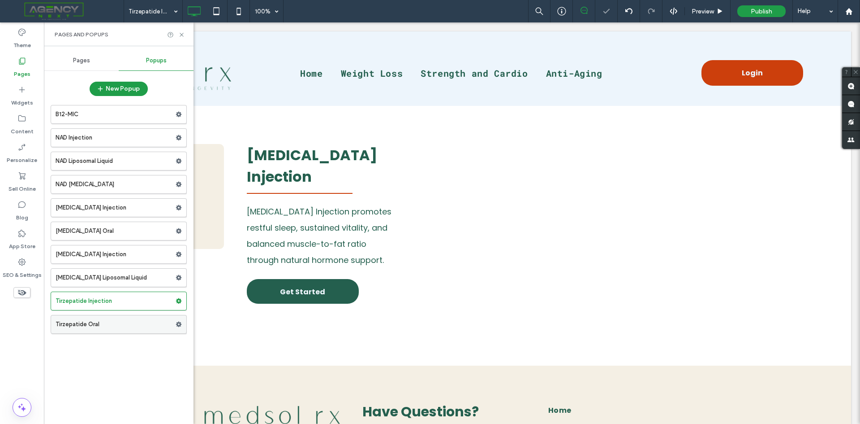
click at [102, 321] on label "Tirzepatide Oral" at bounding box center [116, 324] width 120 height 18
click at [180, 34] on icon at bounding box center [181, 34] width 7 height 7
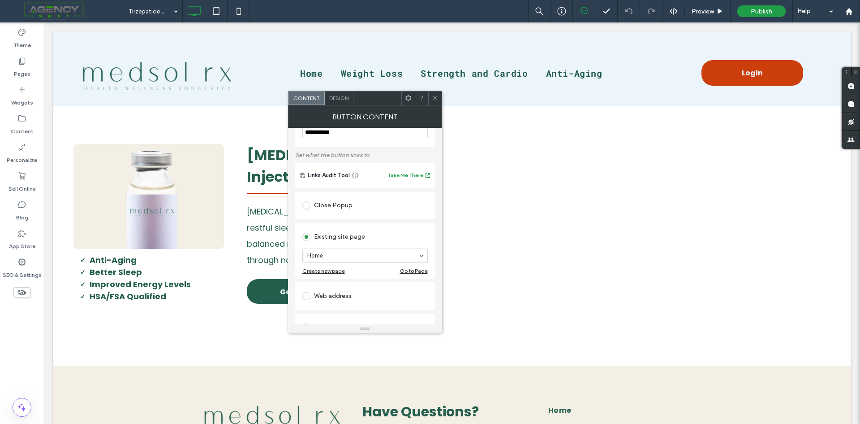
scroll to position [45, 0]
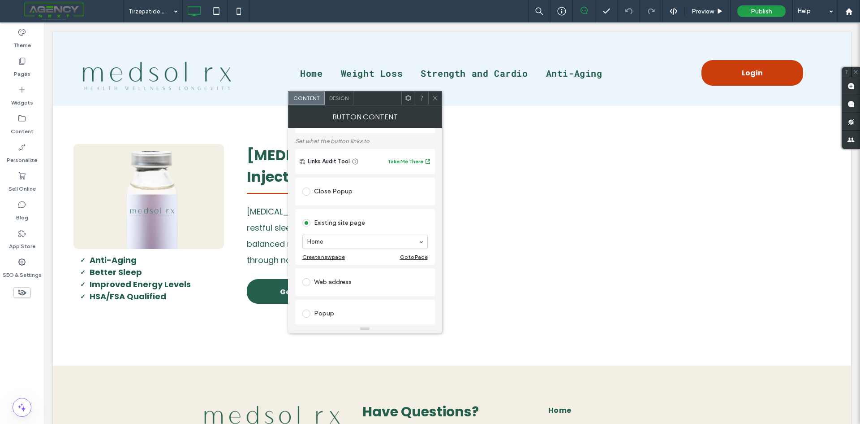
click at [337, 279] on div "Web address" at bounding box center [365, 282] width 125 height 14
click at [363, 269] on input "url" at bounding box center [365, 272] width 125 height 12
paste input "**********"
type input "**********"
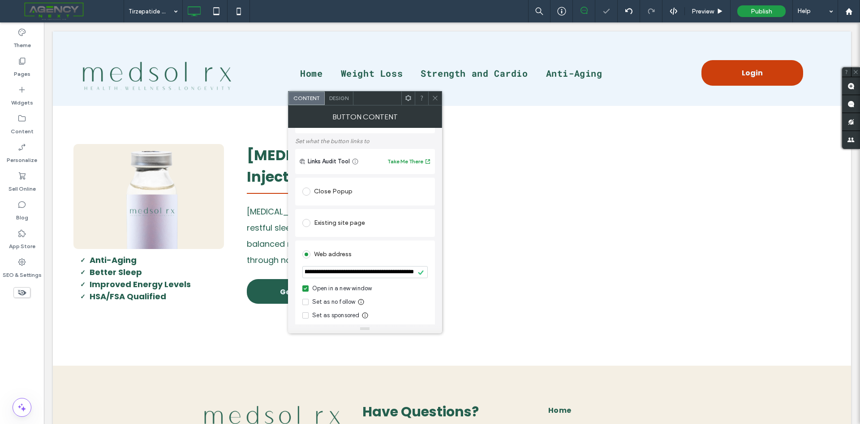
click at [436, 100] on icon at bounding box center [435, 98] width 7 height 7
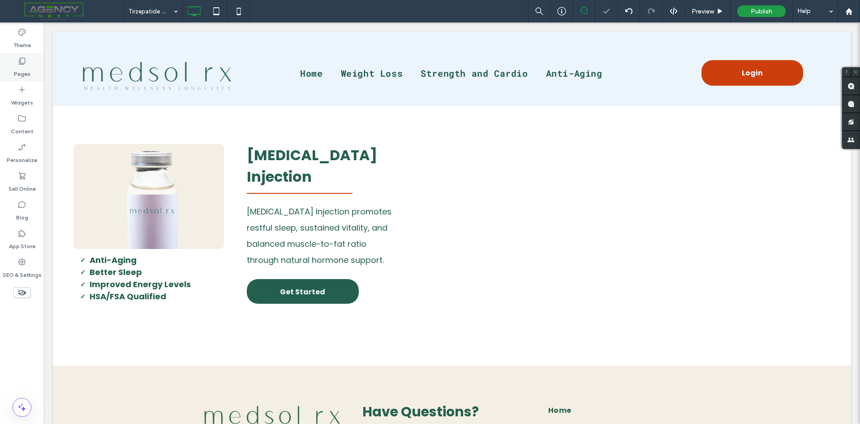
click at [32, 73] on div "Pages" at bounding box center [22, 67] width 44 height 29
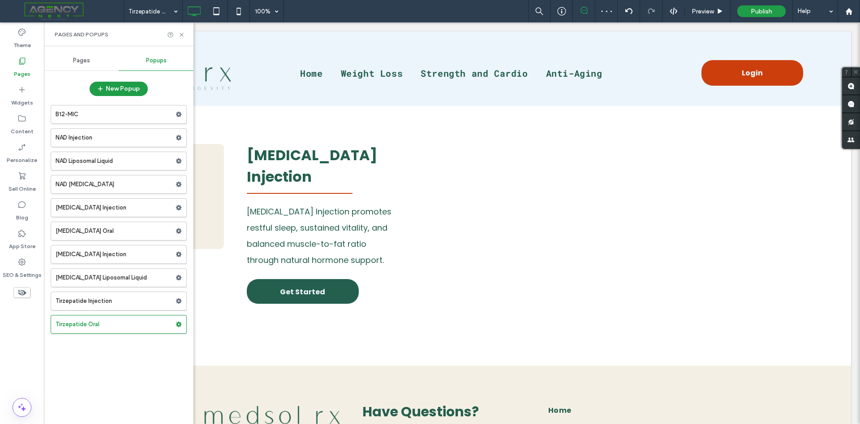
click at [83, 60] on span "Pages" at bounding box center [81, 60] width 17 height 7
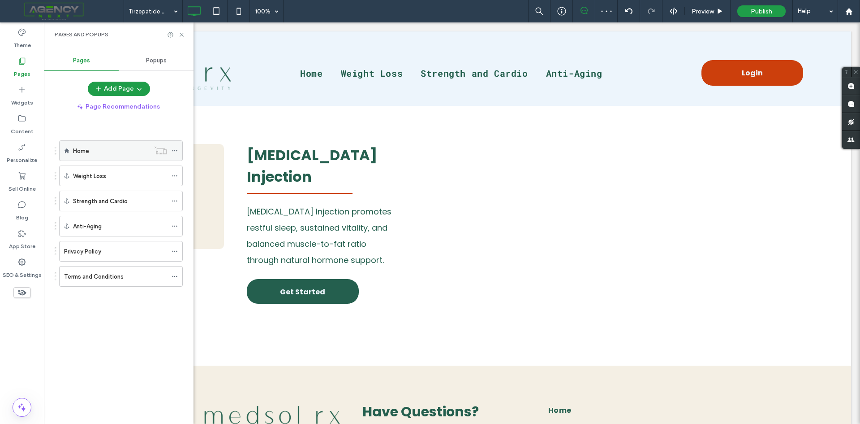
click at [87, 152] on label "Home" at bounding box center [81, 151] width 16 height 16
click at [184, 35] on icon at bounding box center [181, 34] width 7 height 7
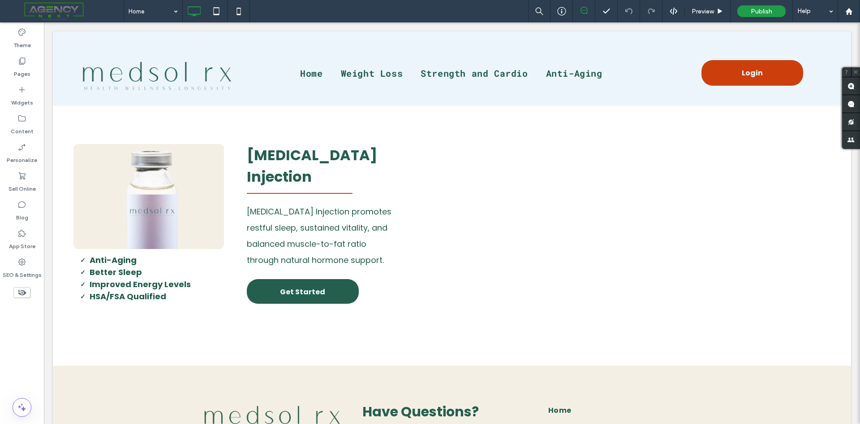
click at [18, 293] on icon at bounding box center [22, 292] width 10 height 10
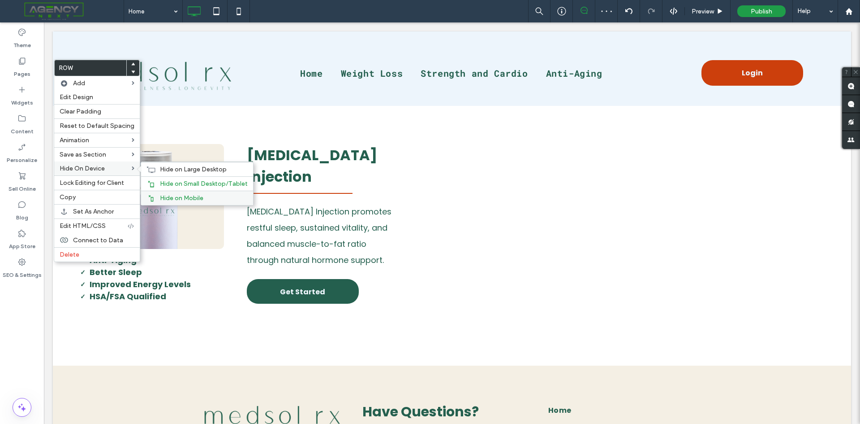
click at [175, 196] on span "Hide on Mobile" at bounding box center [181, 198] width 43 height 8
click at [180, 186] on span "Hide on Small Desktop/Tablet" at bounding box center [204, 184] width 88 height 8
